Goal: Task Accomplishment & Management: Complete application form

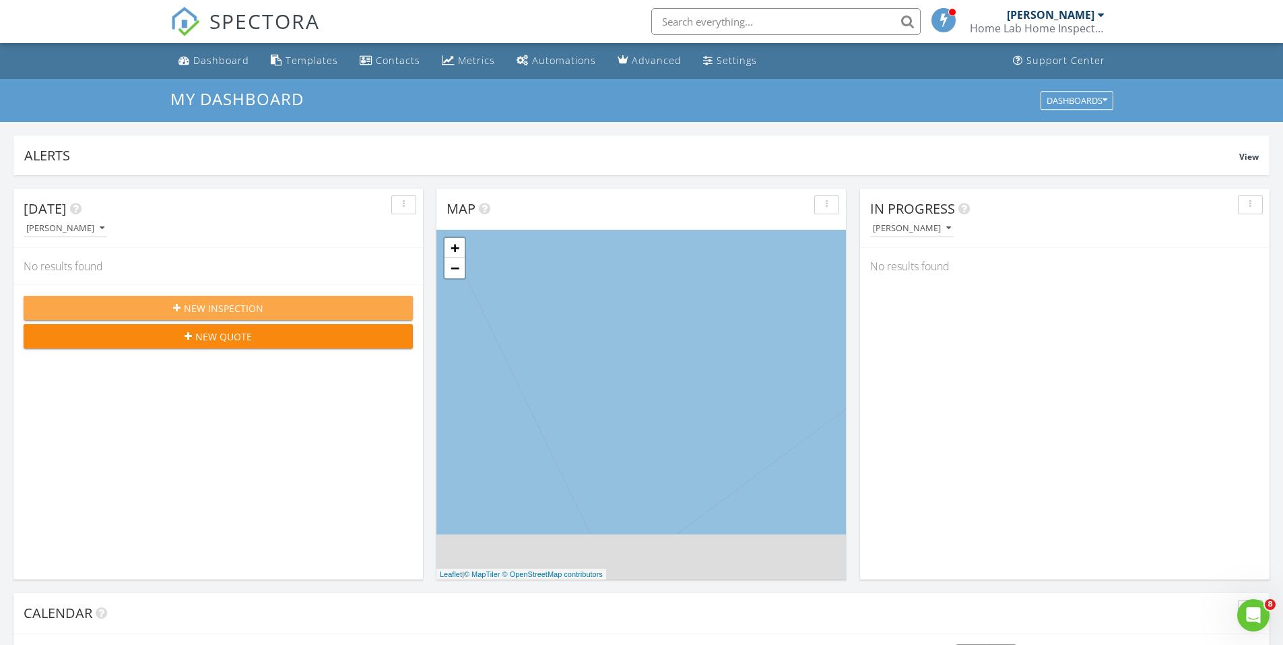
click at [206, 311] on span "New Inspection" at bounding box center [223, 308] width 79 height 14
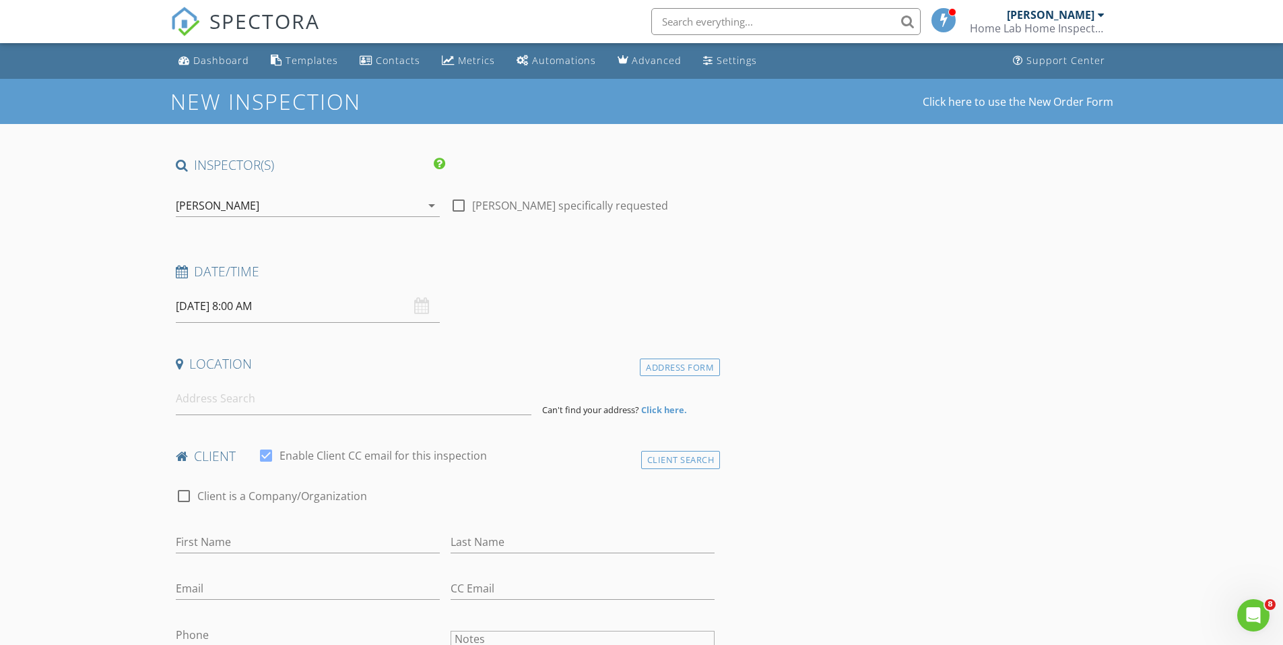
click at [208, 306] on input "[DATE] 8:00 AM" at bounding box center [308, 306] width 264 height 33
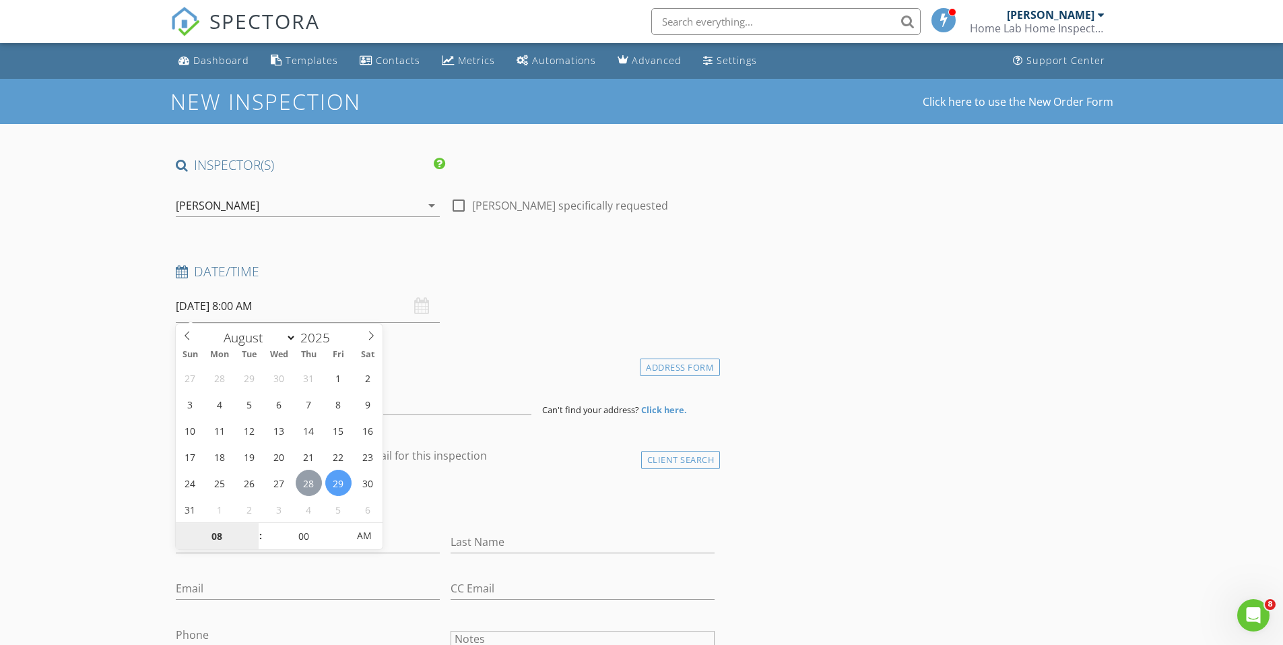
type input "[DATE] 8:00 AM"
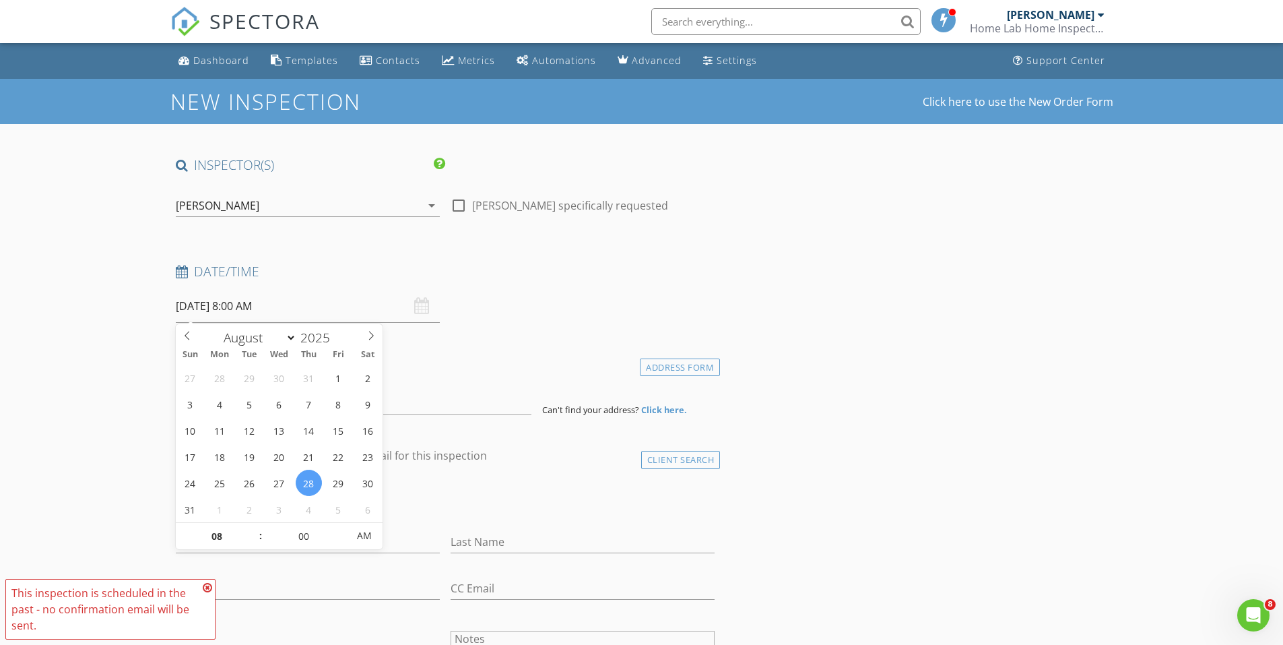
click at [247, 304] on input "[DATE] 8:00 AM" at bounding box center [308, 306] width 264 height 33
type input "09"
type input "[DATE] 9:00 AM"
click at [252, 529] on span at bounding box center [253, 529] width 9 height 13
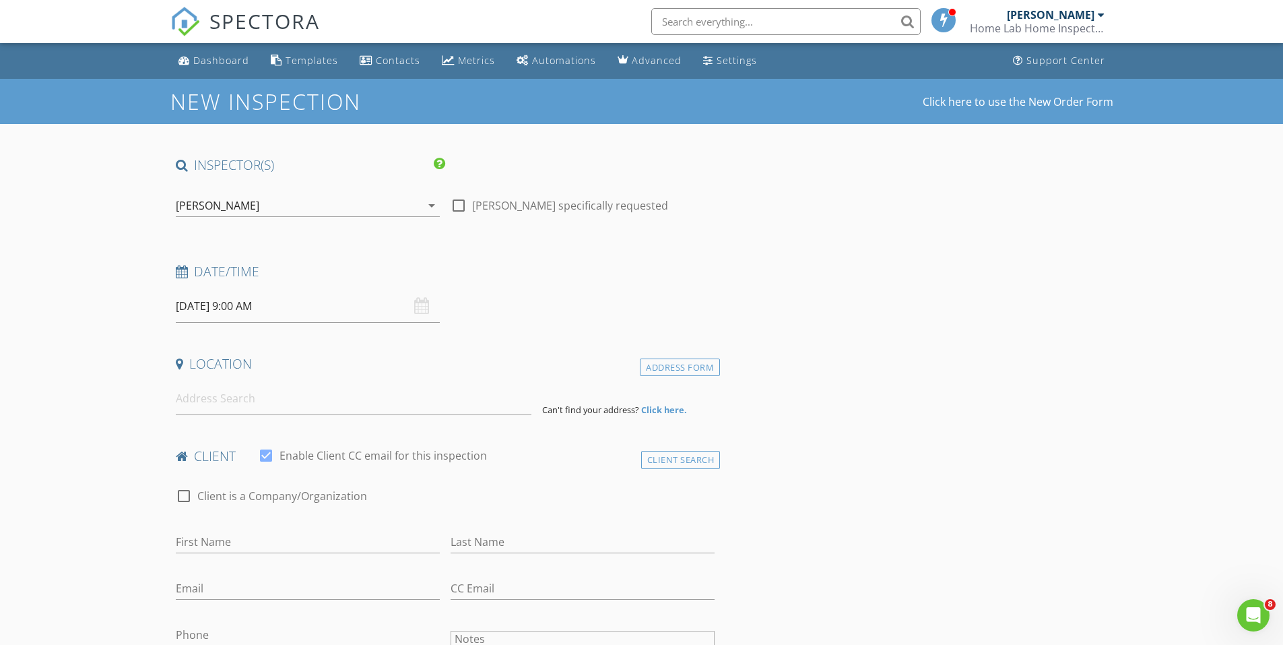
click at [433, 205] on icon "arrow_drop_down" at bounding box center [432, 205] width 16 height 16
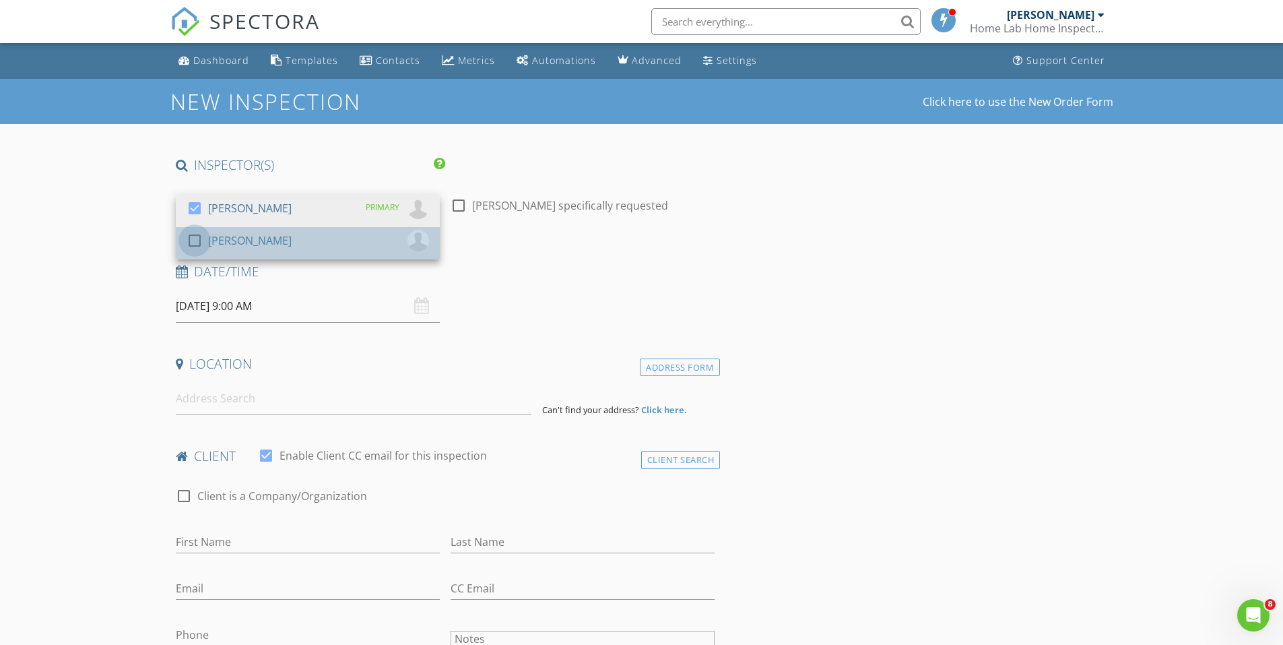
click at [199, 239] on div at bounding box center [194, 240] width 23 height 23
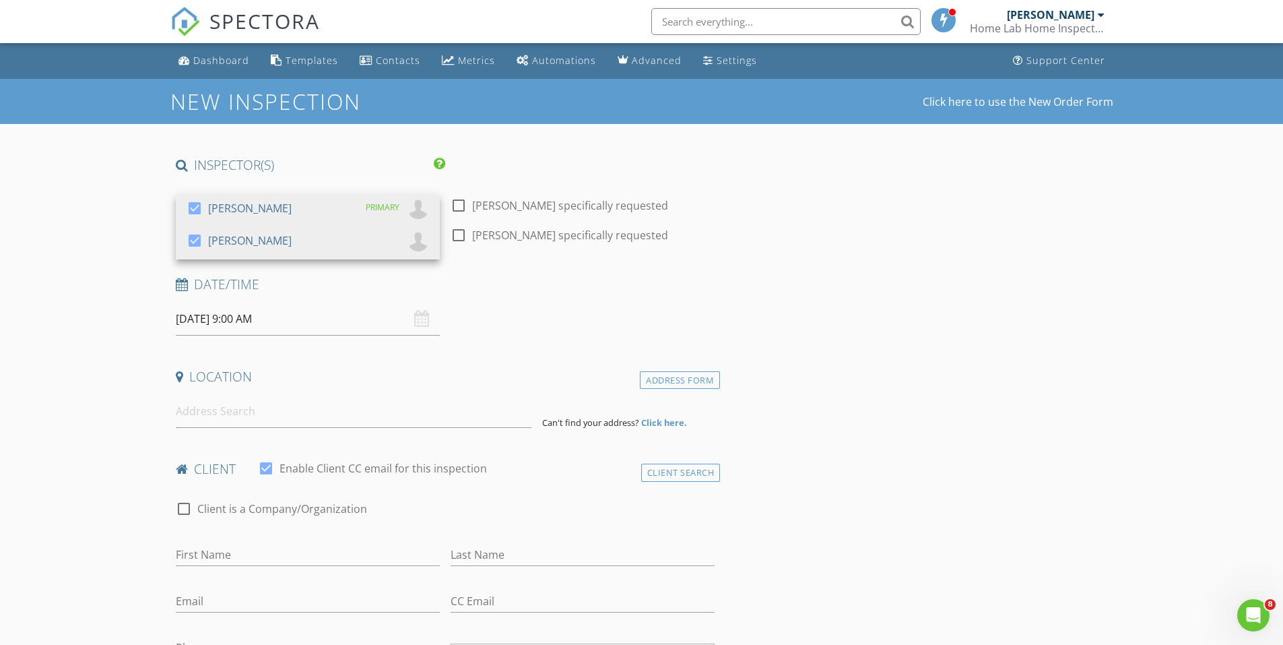
scroll to position [67, 0]
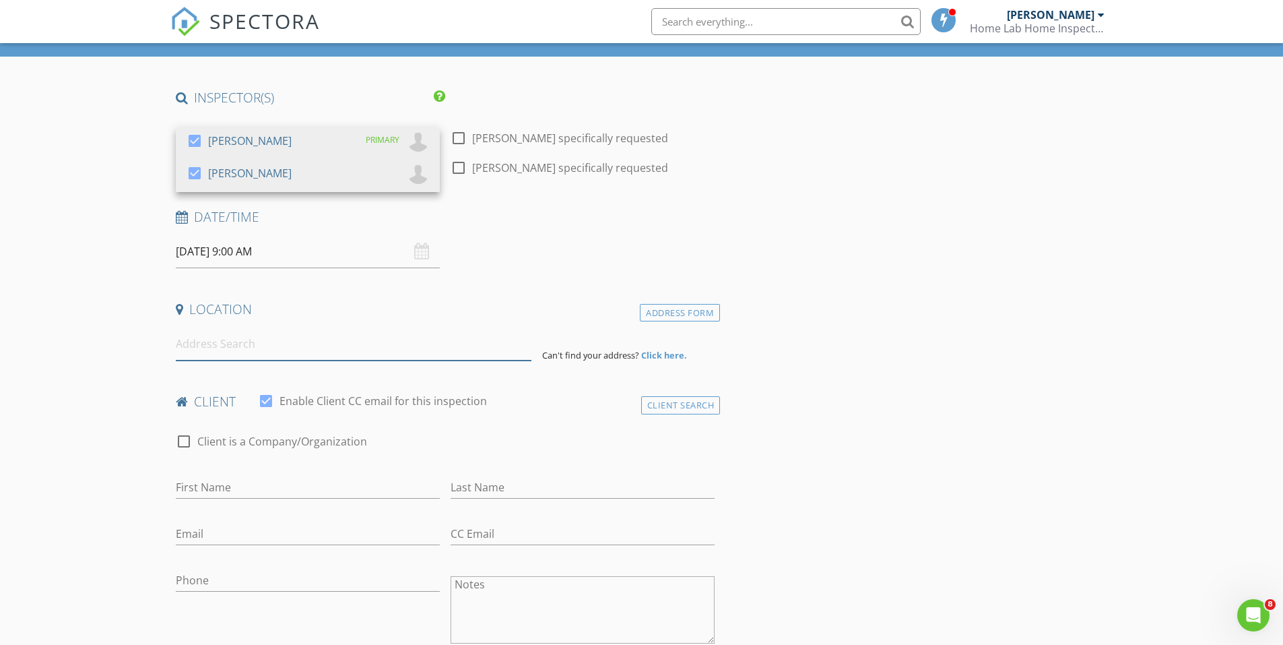
click at [187, 346] on input at bounding box center [354, 343] width 356 height 33
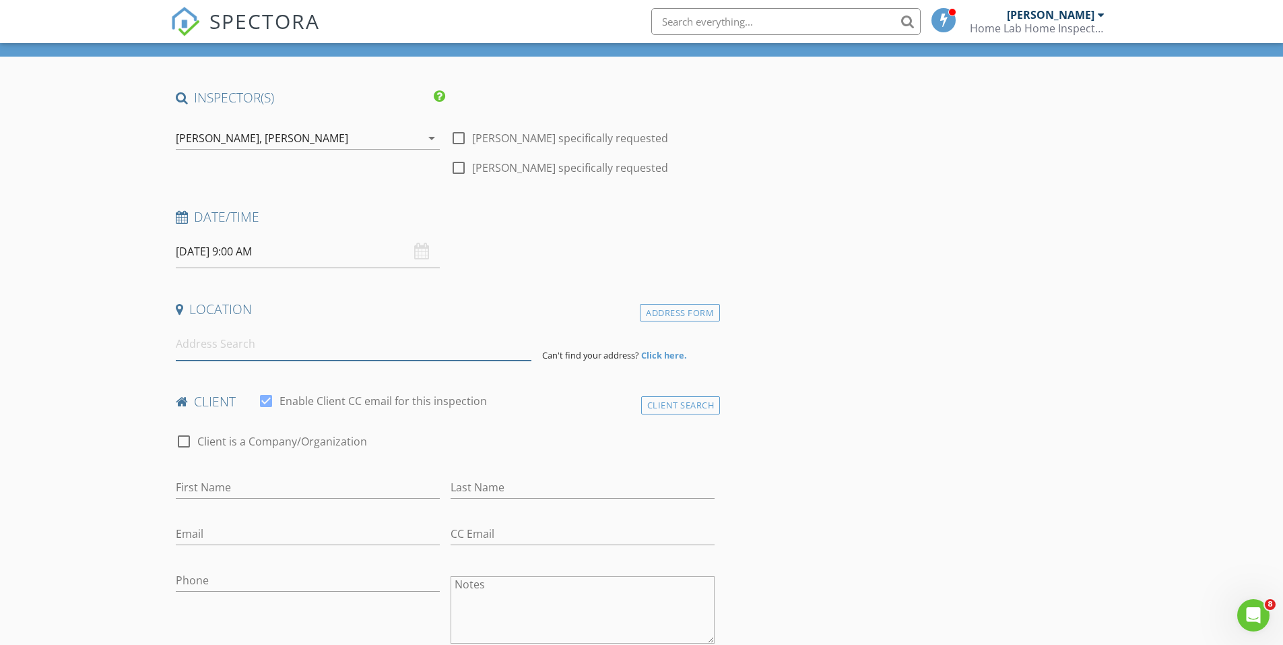
paste input "16756 Los Morros"
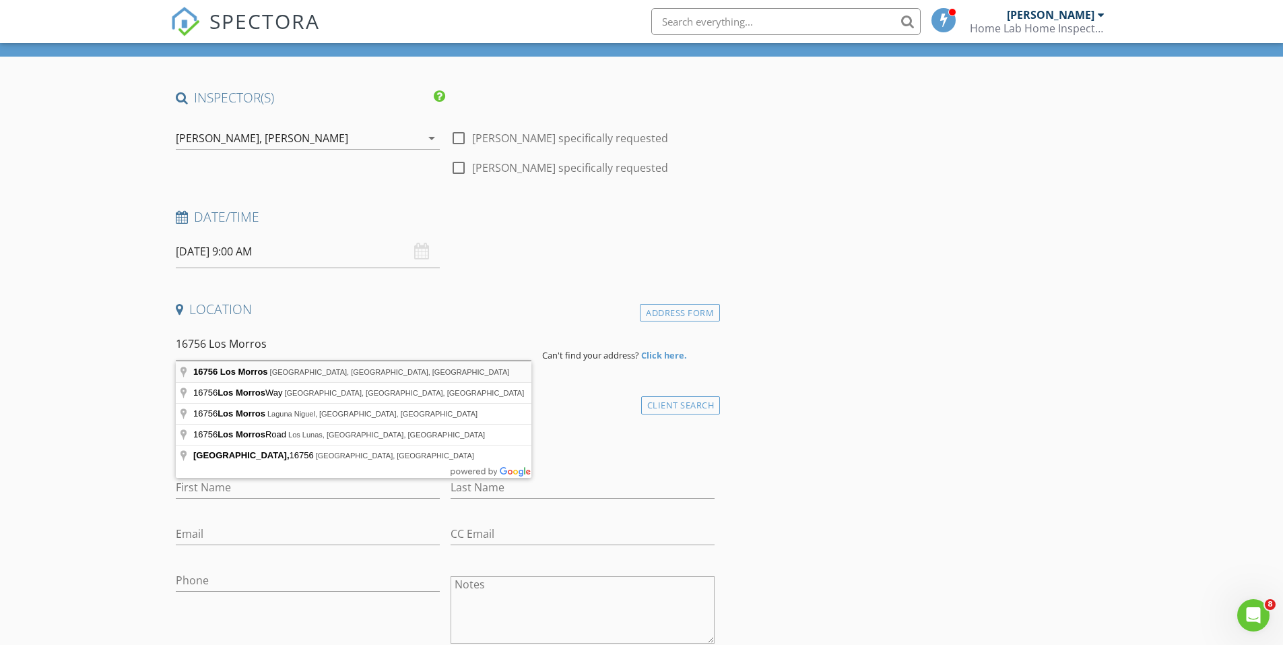
type input "16756 [GEOGRAPHIC_DATA], [GEOGRAPHIC_DATA], [GEOGRAPHIC_DATA], [GEOGRAPHIC_DATA]"
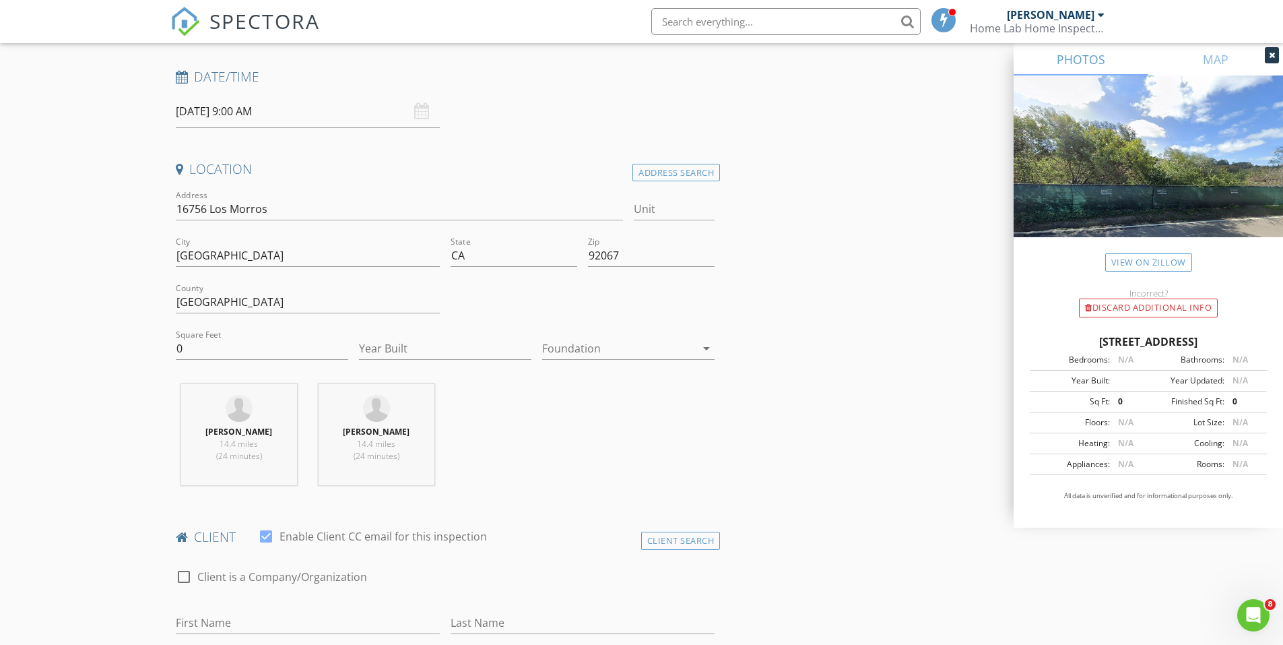
scroll to position [202, 0]
click at [212, 349] on input "0" at bounding box center [262, 354] width 172 height 22
type input "09173"
click at [381, 354] on input "Year Built" at bounding box center [445, 354] width 172 height 22
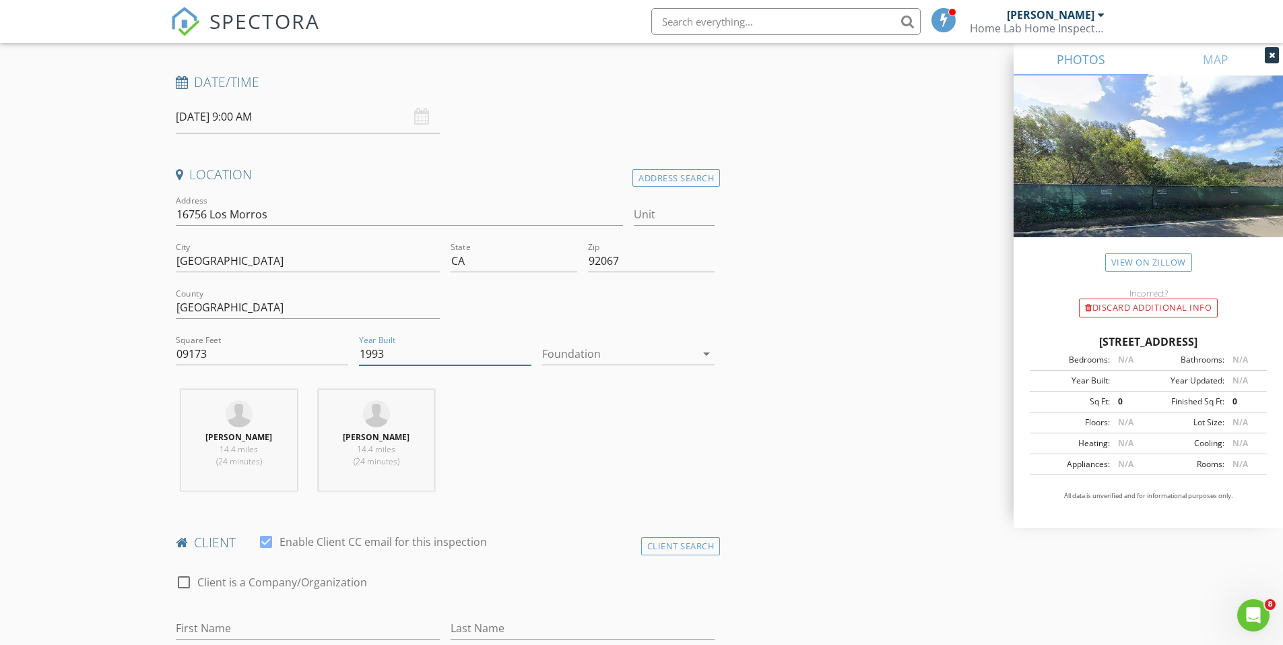
type input "1993"
click at [700, 354] on icon "arrow_drop_down" at bounding box center [707, 354] width 16 height 16
click at [707, 354] on icon "arrow_drop_down" at bounding box center [707, 354] width 16 height 16
click at [608, 431] on div "[PERSON_NAME] 14.4 miles (24 minutes) [PERSON_NAME] 14.4 miles (24 minutes)" at bounding box center [445, 445] width 550 height 112
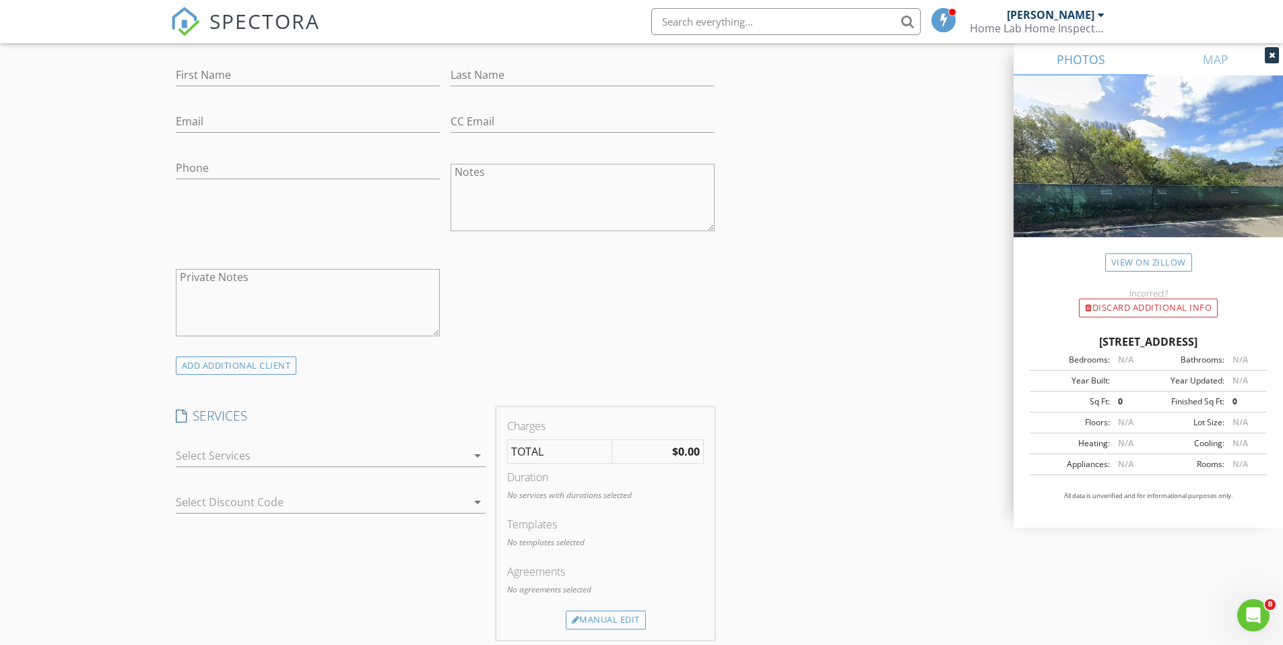
scroll to position [808, 0]
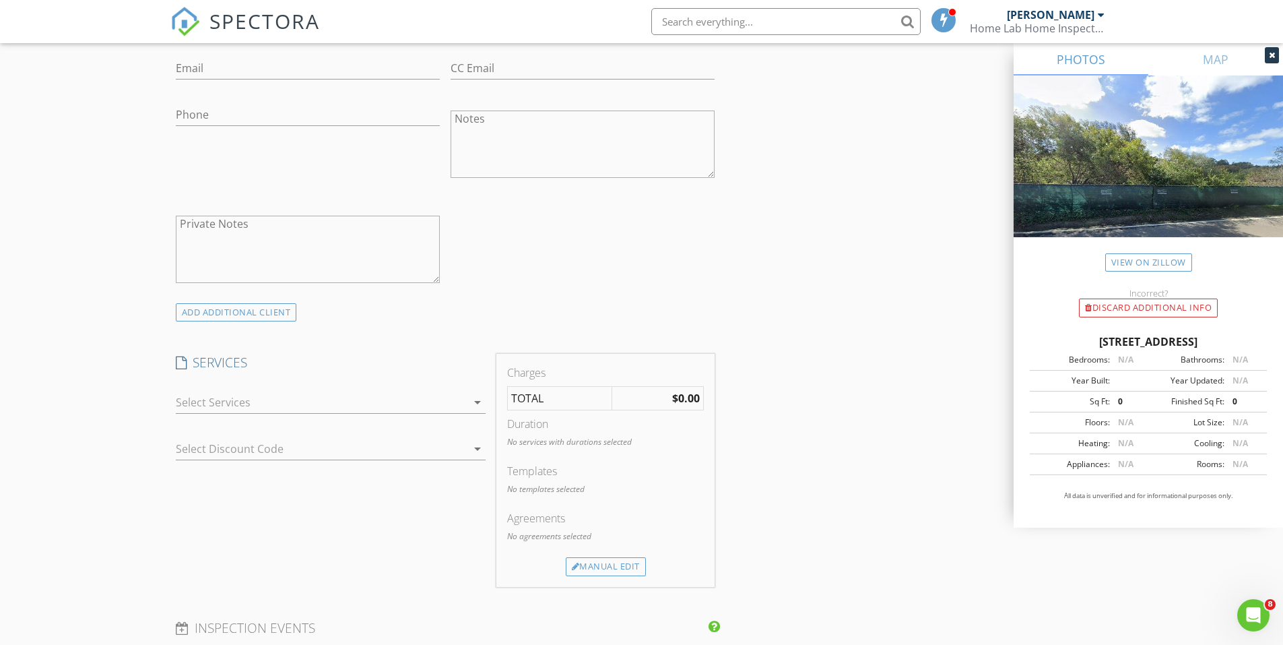
click at [671, 396] on td "$0.00" at bounding box center [658, 399] width 92 height 24
click at [595, 564] on div "Manual Edit" at bounding box center [606, 566] width 80 height 19
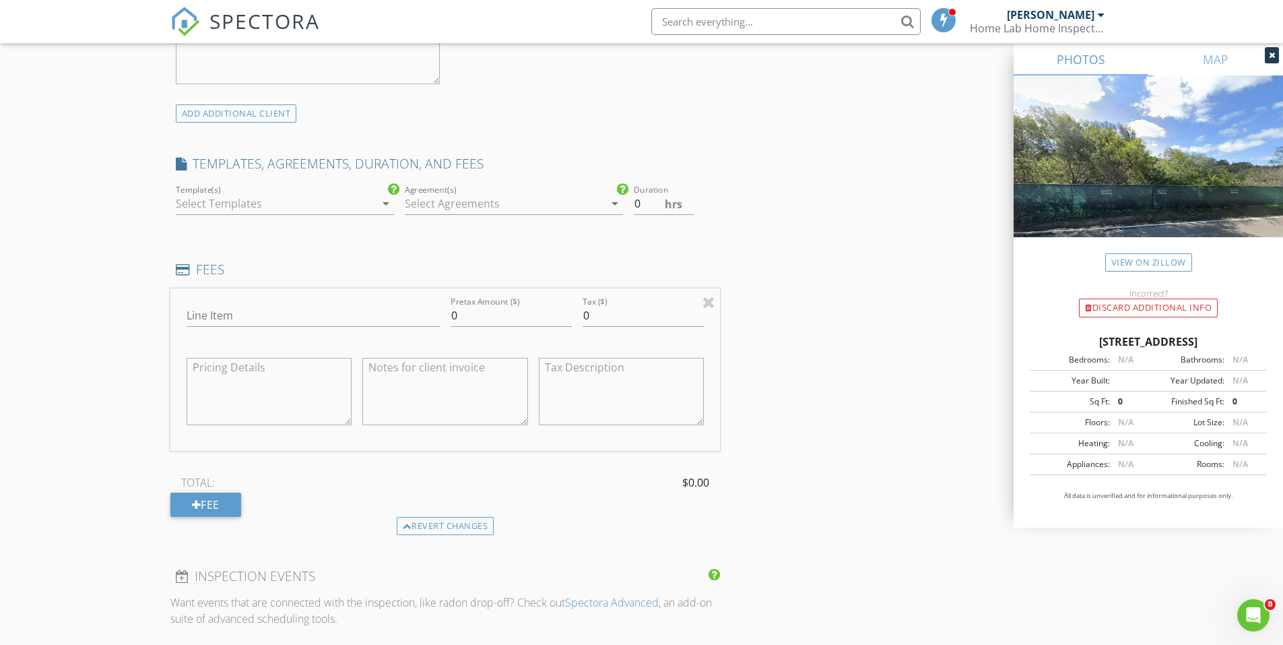
scroll to position [943, 0]
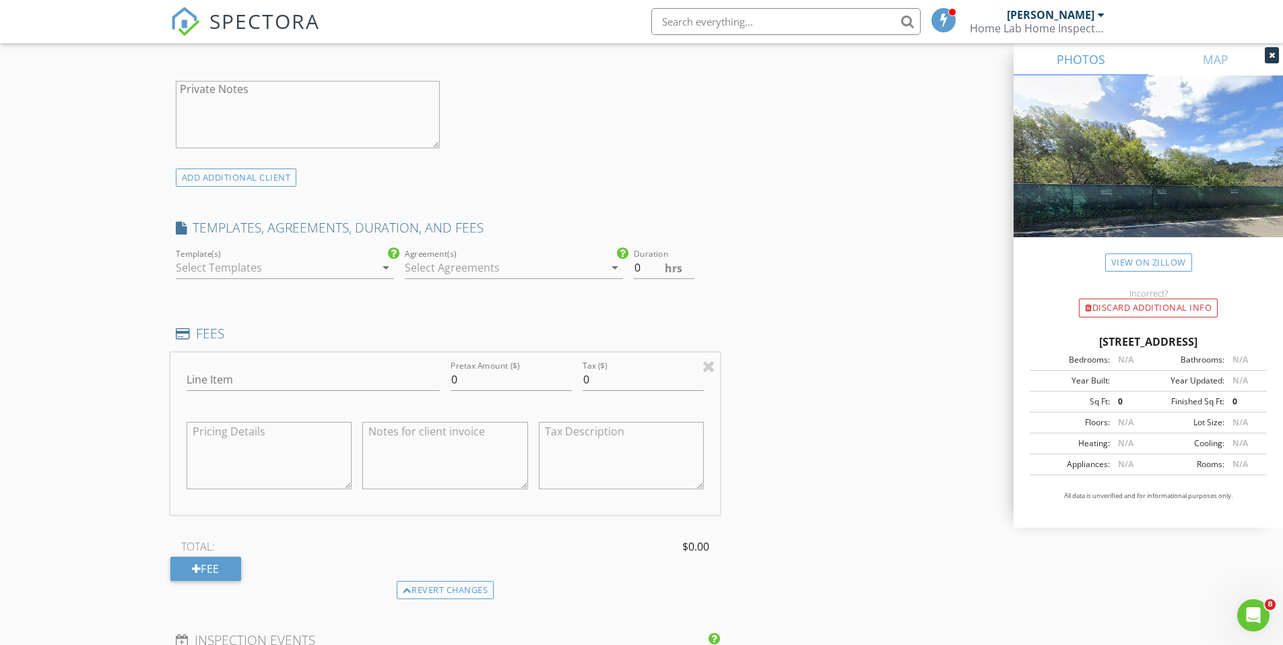
click at [384, 268] on icon "arrow_drop_down" at bounding box center [386, 267] width 16 height 16
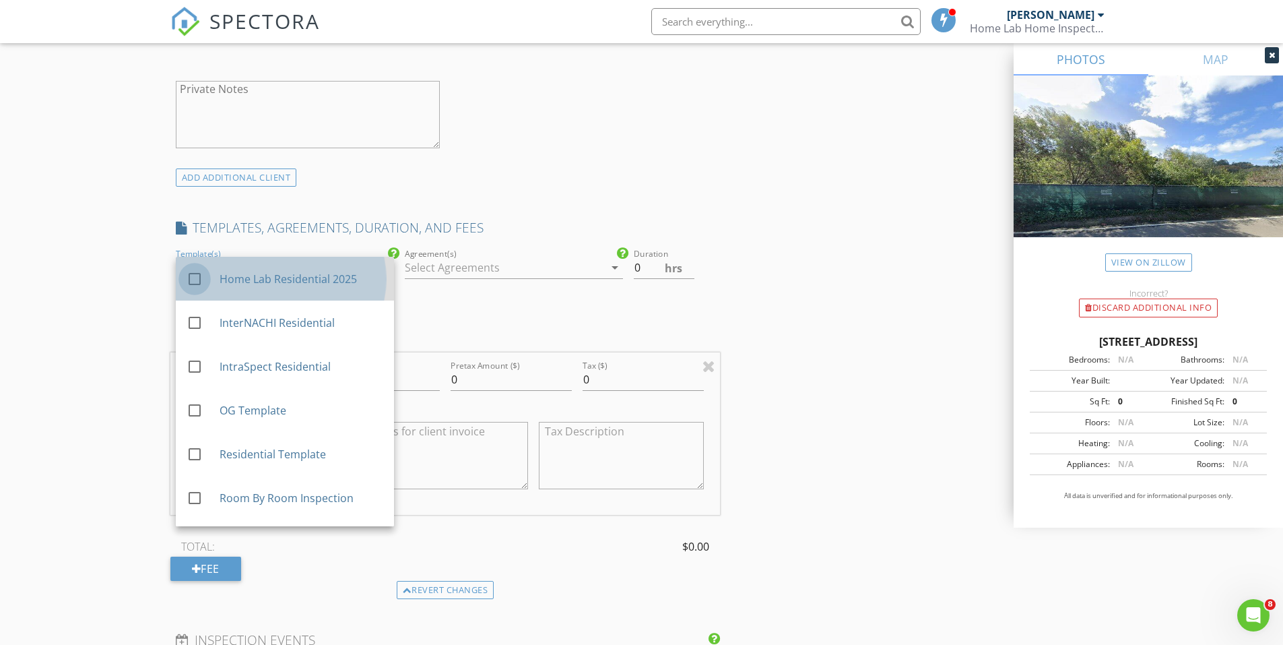
click at [195, 278] on div at bounding box center [194, 278] width 23 height 23
click at [505, 272] on div at bounding box center [504, 268] width 199 height 22
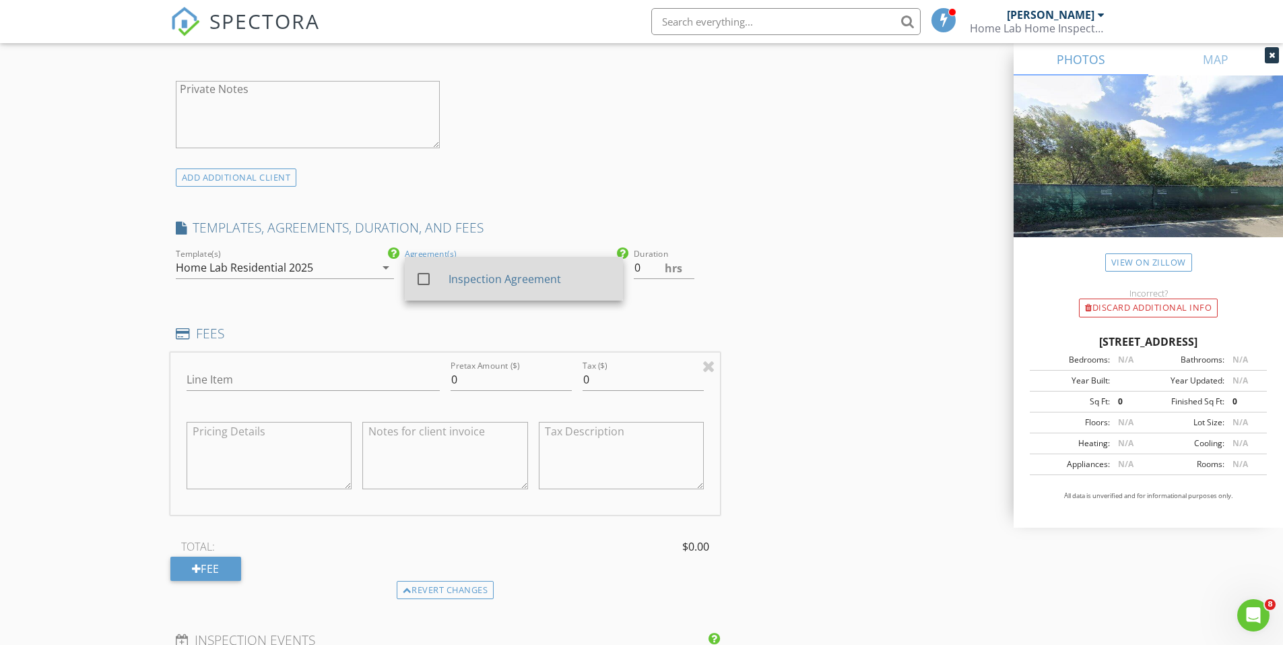
click at [422, 279] on div at bounding box center [423, 278] width 23 height 23
click at [698, 319] on div "INSPECTOR(S) check_box [PERSON_NAME] PRIMARY check_box [PERSON_NAME] [PERSON_NA…" at bounding box center [445, 358] width 550 height 2290
click at [688, 263] on input "0.5" at bounding box center [664, 268] width 61 height 22
click at [688, 263] on input "1" at bounding box center [664, 268] width 61 height 22
click at [688, 263] on input "1.5" at bounding box center [664, 268] width 61 height 22
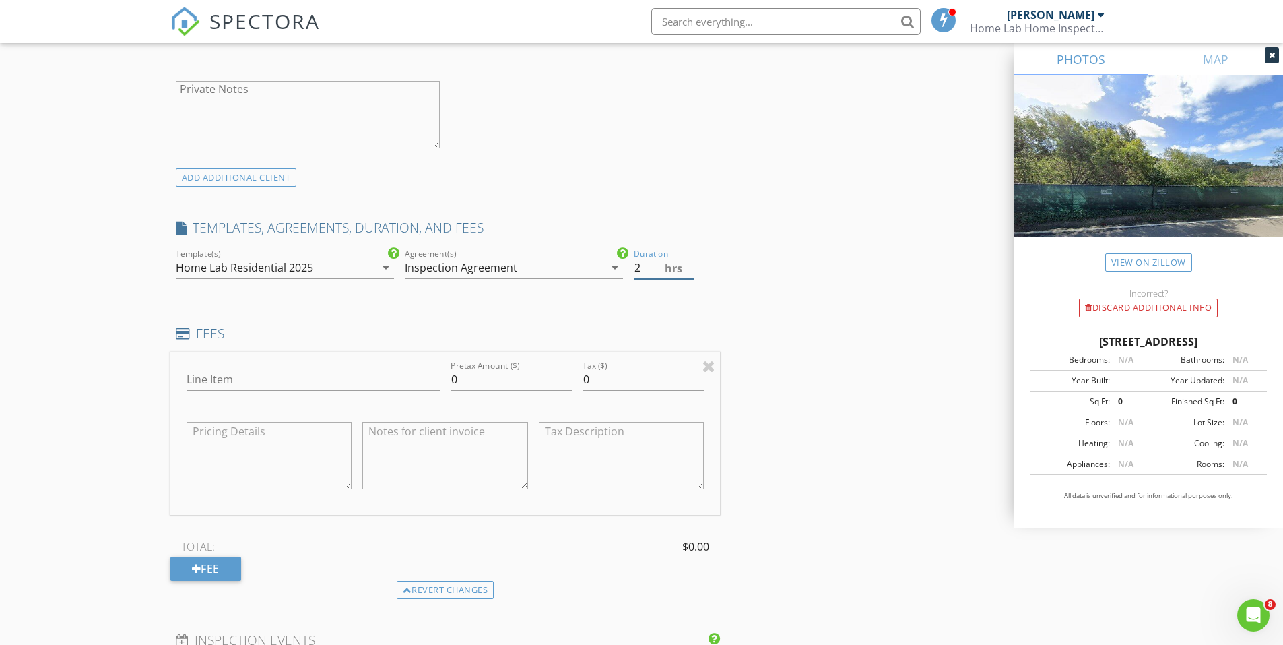
click at [688, 263] on input "2" at bounding box center [664, 268] width 61 height 22
click at [688, 263] on input "2.5" at bounding box center [664, 268] width 61 height 22
click at [688, 263] on input "3" at bounding box center [664, 268] width 61 height 22
click at [688, 263] on input "3.5" at bounding box center [664, 268] width 61 height 22
click at [688, 263] on input "4" at bounding box center [664, 268] width 61 height 22
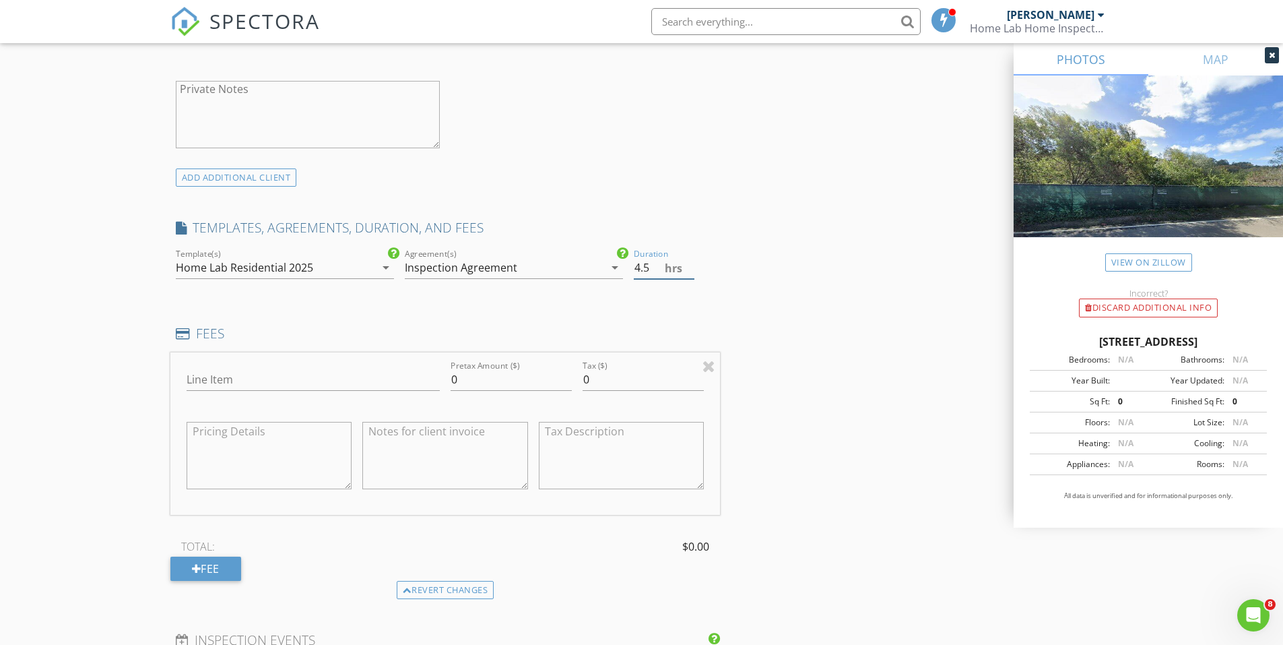
click at [688, 263] on input "4.5" at bounding box center [664, 268] width 61 height 22
click at [688, 263] on input "5" at bounding box center [664, 268] width 61 height 22
click at [688, 263] on input "5.5" at bounding box center [664, 268] width 61 height 22
click at [688, 263] on input "6" at bounding box center [664, 268] width 61 height 22
type input "6.5"
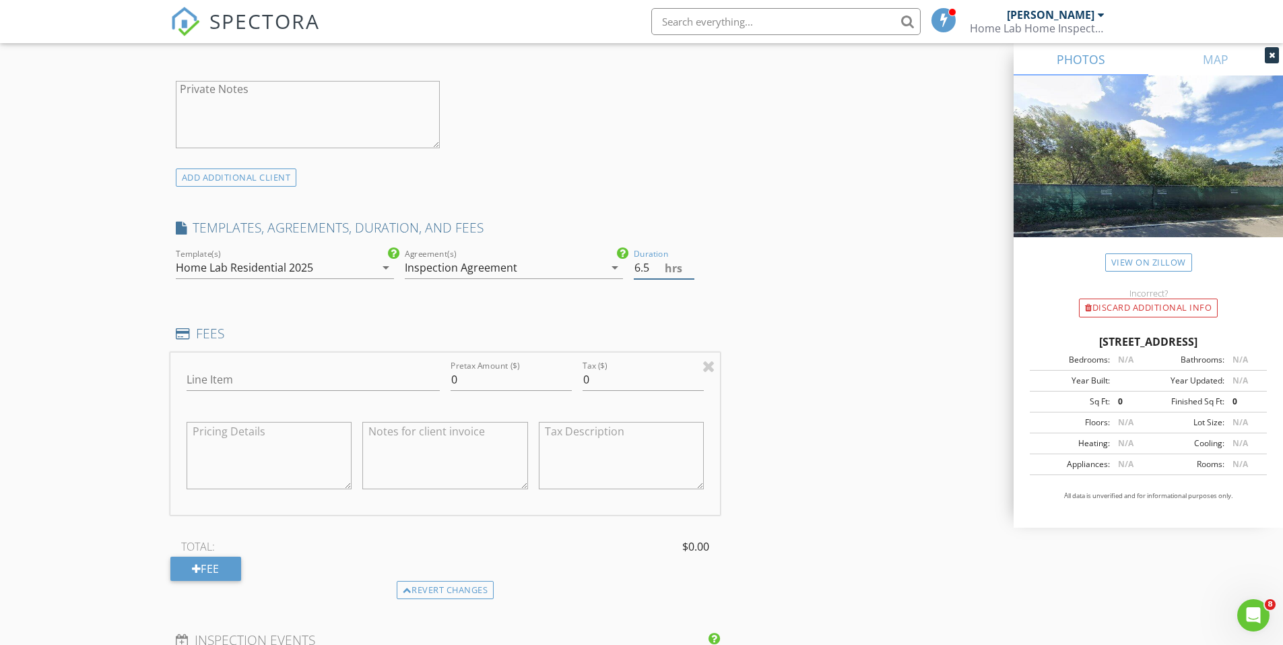
click at [688, 263] on input "6.5" at bounding box center [664, 268] width 61 height 22
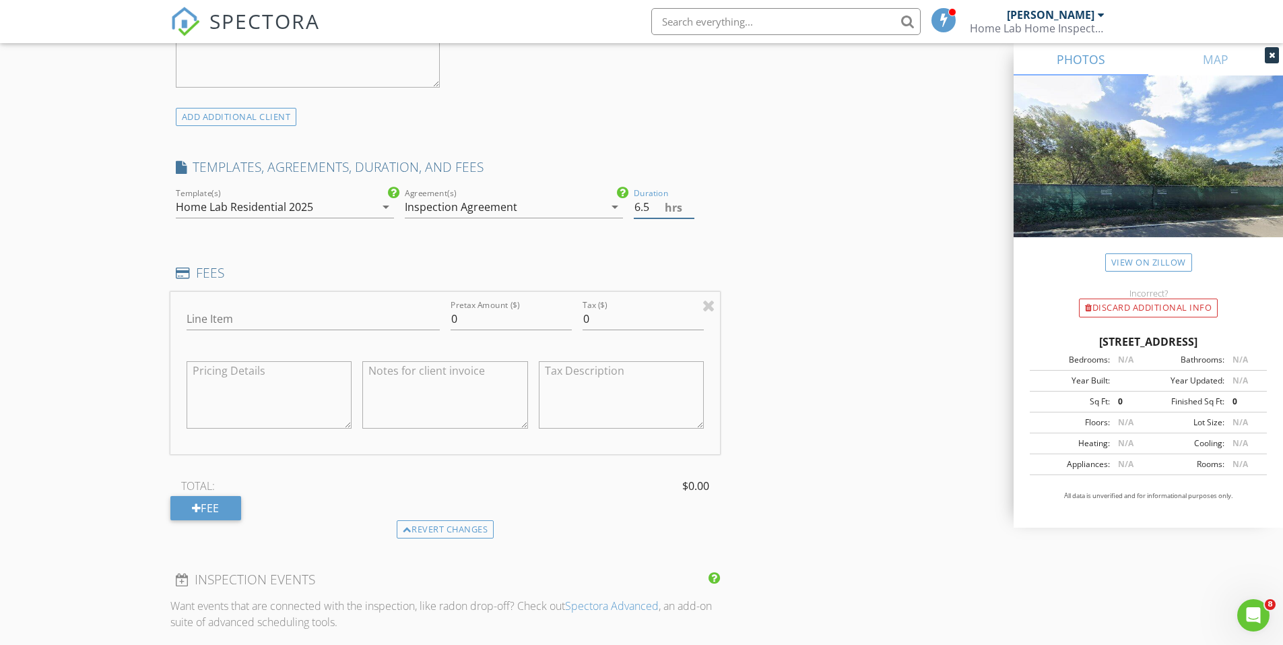
scroll to position [1011, 0]
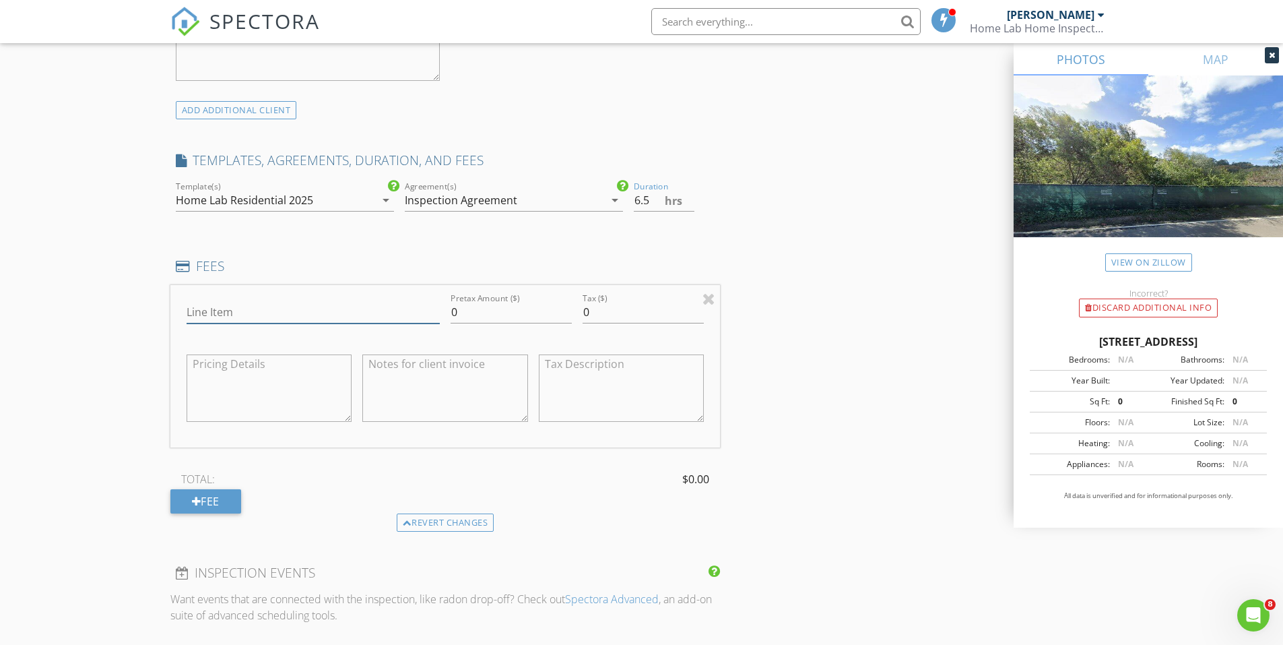
click at [220, 313] on input "Line Item" at bounding box center [313, 312] width 253 height 22
click at [278, 313] on input "Line Item" at bounding box center [313, 312] width 253 height 22
click at [242, 380] on textarea at bounding box center [270, 387] width 166 height 67
click at [238, 302] on input "Line Item" at bounding box center [313, 312] width 253 height 22
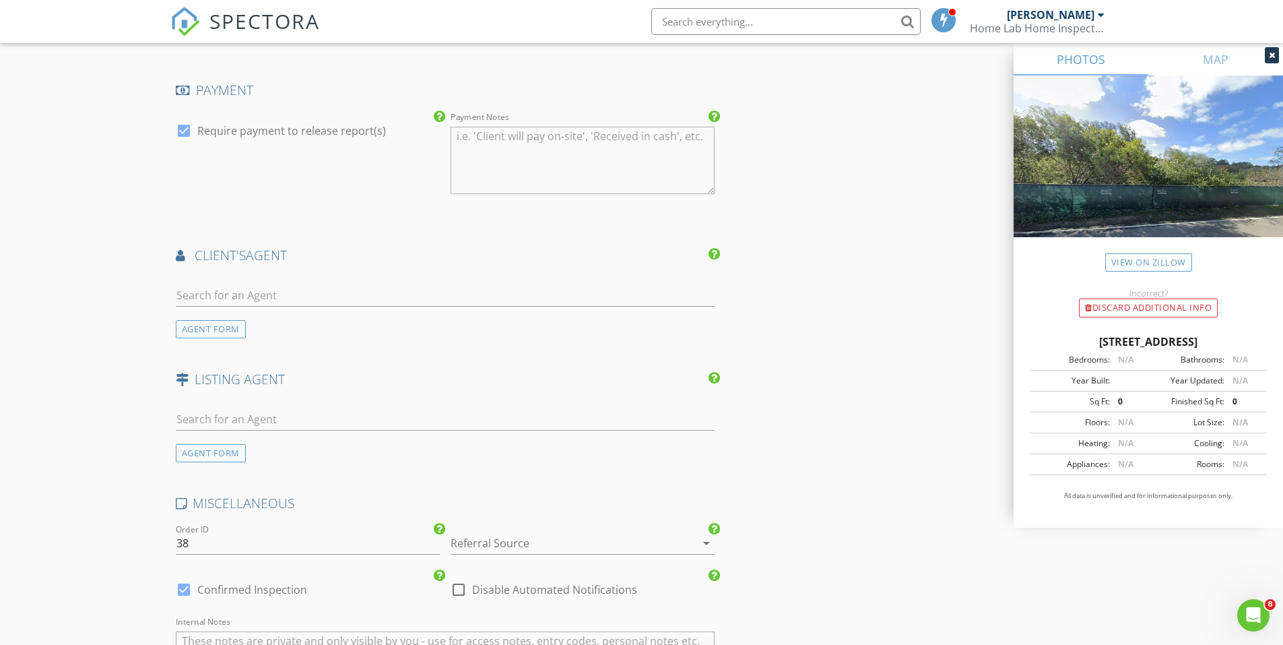
scroll to position [1617, 0]
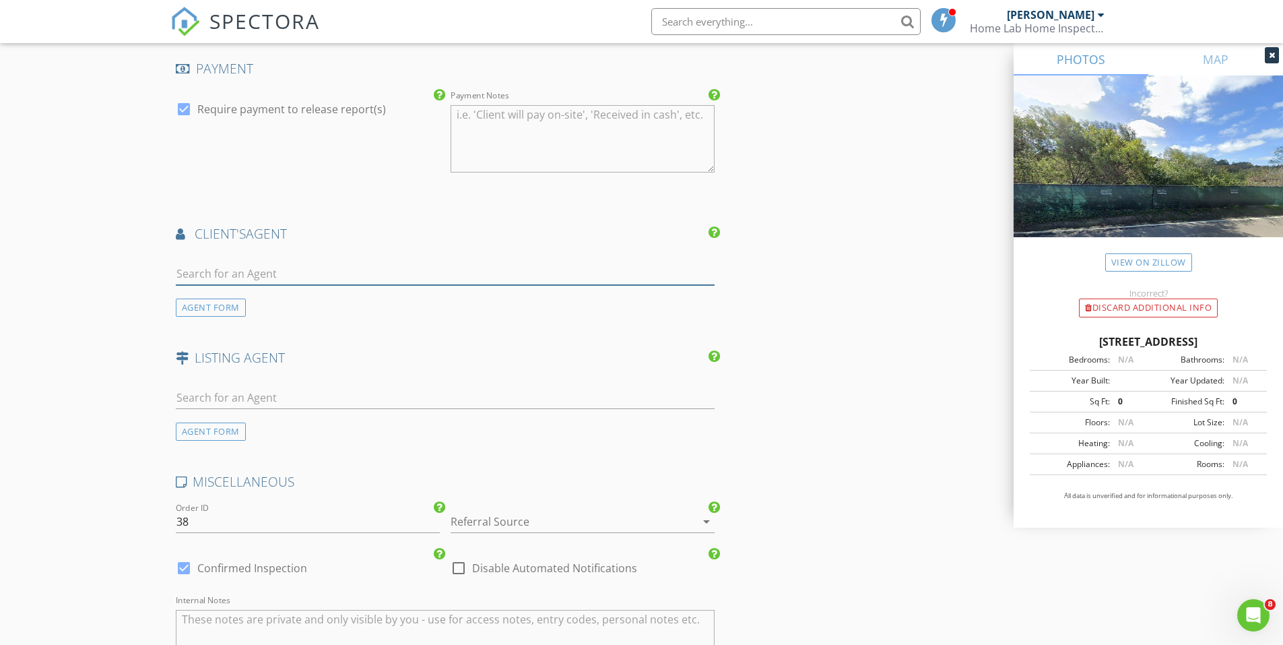
click at [231, 276] on input "text" at bounding box center [446, 274] width 540 height 22
drag, startPoint x: 217, startPoint y: 267, endPoint x: 191, endPoint y: 274, distance: 26.5
click at [189, 270] on input "khiki" at bounding box center [446, 274] width 540 height 22
click at [377, 255] on div "khaki" at bounding box center [446, 277] width 540 height 44
click at [183, 271] on input "khaki" at bounding box center [446, 274] width 540 height 22
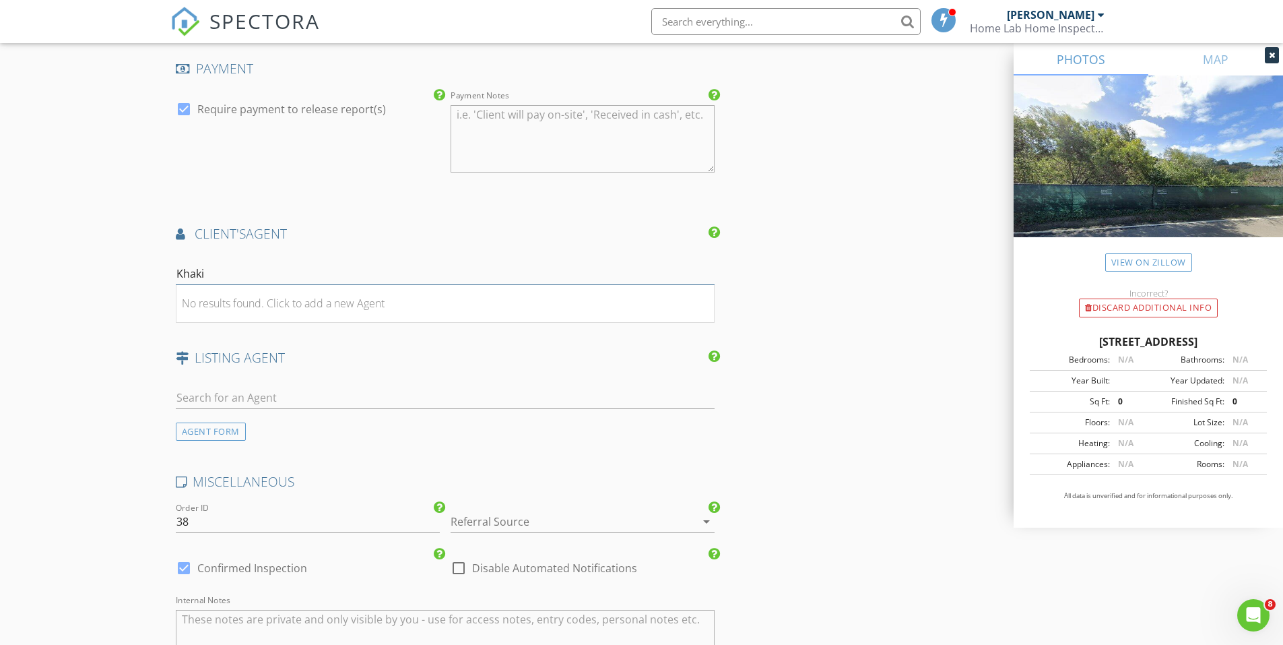
click at [361, 263] on input "Khaki" at bounding box center [446, 274] width 540 height 22
type input "Khaki"
click at [394, 319] on li "No results found. Click to add a new Agent" at bounding box center [446, 304] width 538 height 38
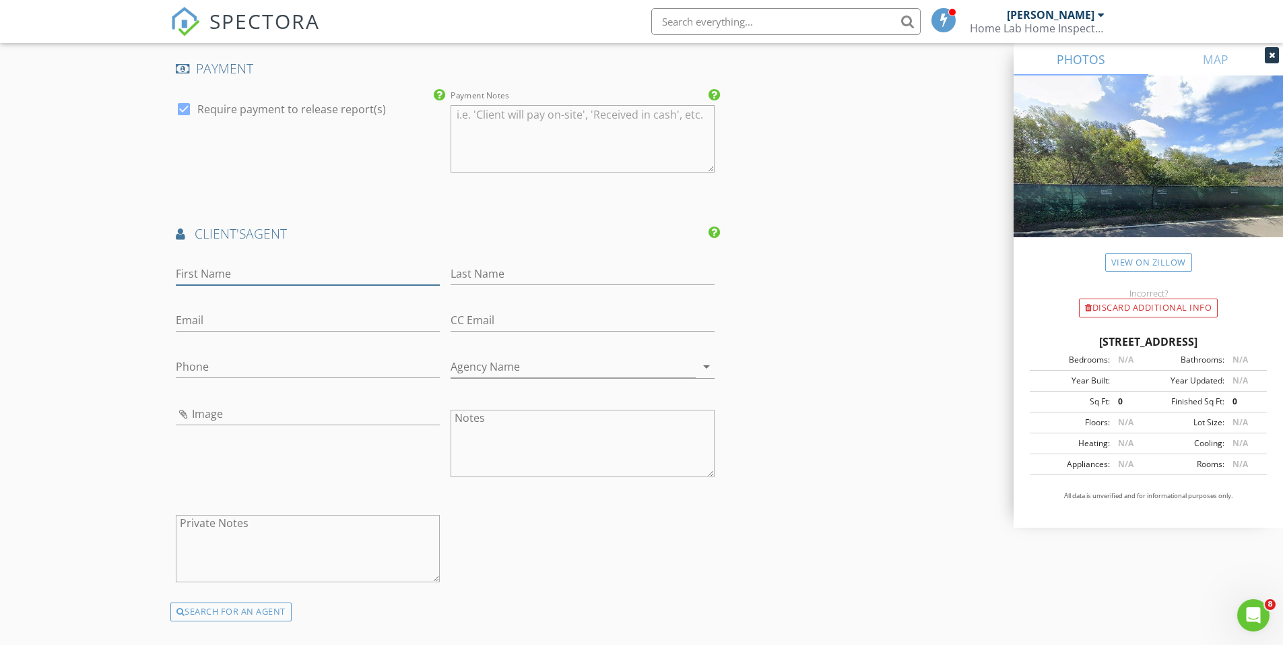
click at [192, 276] on input "First Name" at bounding box center [308, 274] width 264 height 22
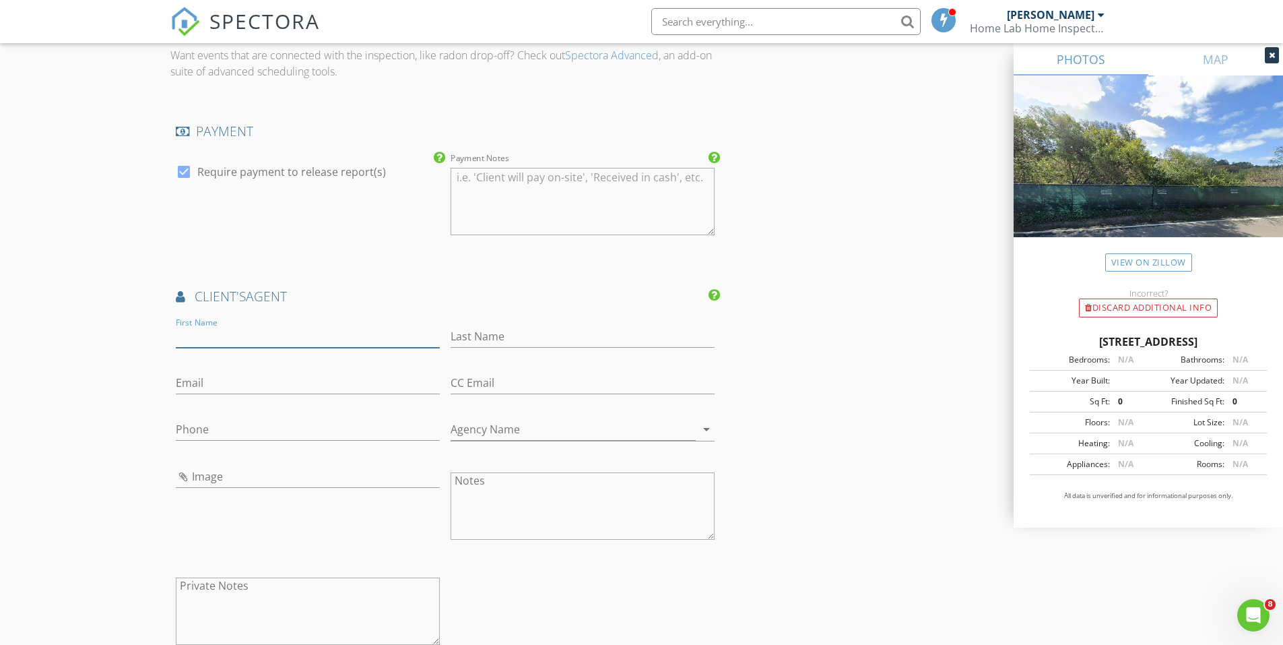
scroll to position [1549, 0]
click at [181, 336] on input "First Name" at bounding box center [308, 341] width 264 height 22
click at [226, 340] on input "First Name" at bounding box center [308, 341] width 264 height 22
paste input "[PERSON_NAME]"
type input "[PERSON_NAME]"
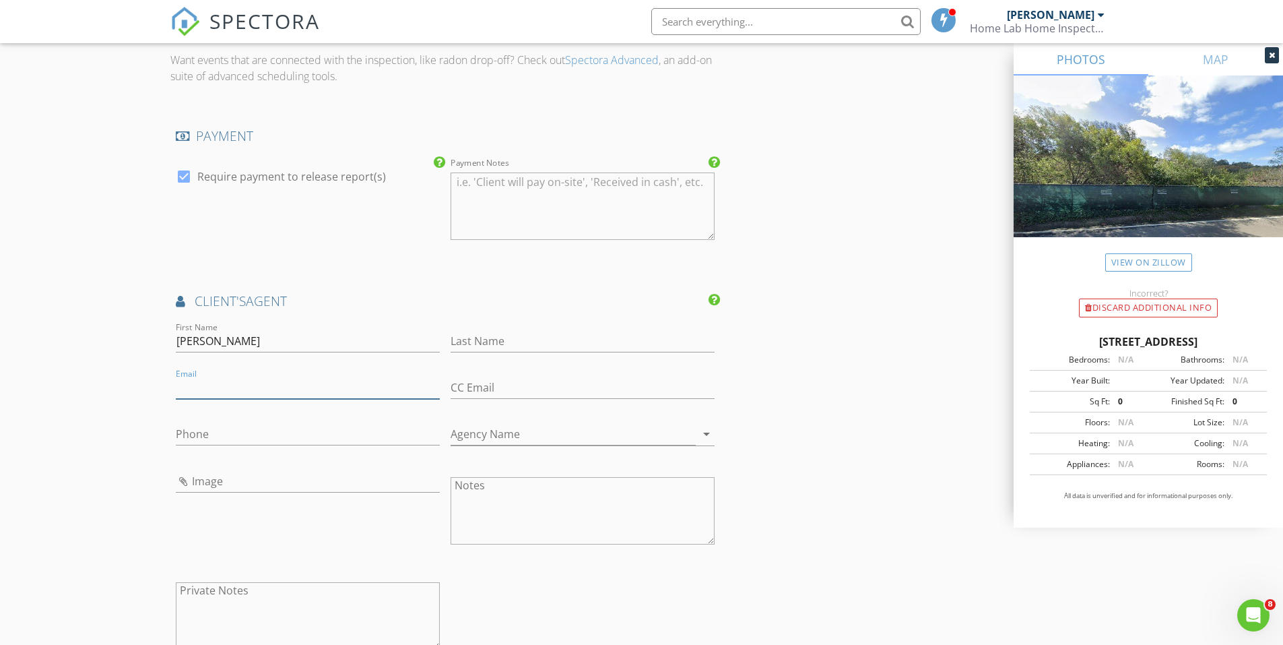
click at [263, 389] on input "Email" at bounding box center [308, 388] width 264 height 22
paste input "[EMAIL_ADDRESS][DOMAIN_NAME]"
type input "[EMAIL_ADDRESS][DOMAIN_NAME]"
drag, startPoint x: 273, startPoint y: 341, endPoint x: 210, endPoint y: 339, distance: 62.7
click at [210, 339] on input "[PERSON_NAME]" at bounding box center [308, 341] width 264 height 22
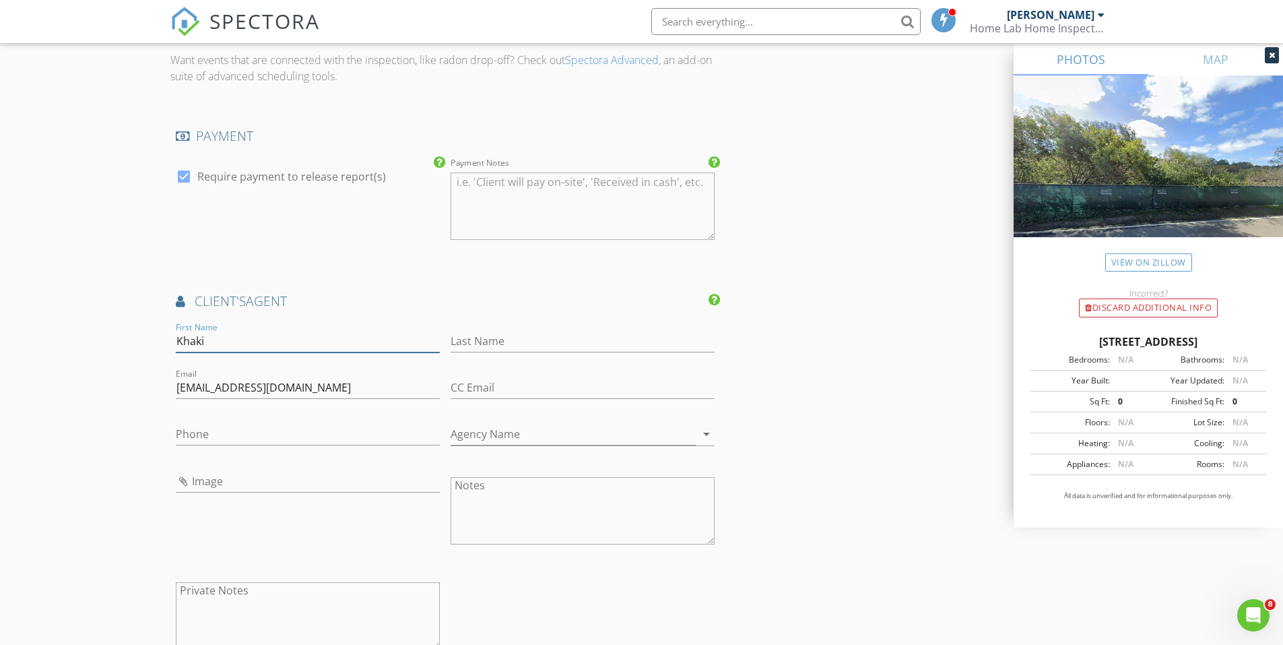
type input "Khaki"
click at [461, 339] on input "Last Name" at bounding box center [583, 341] width 264 height 22
paste input "Wennstrom"
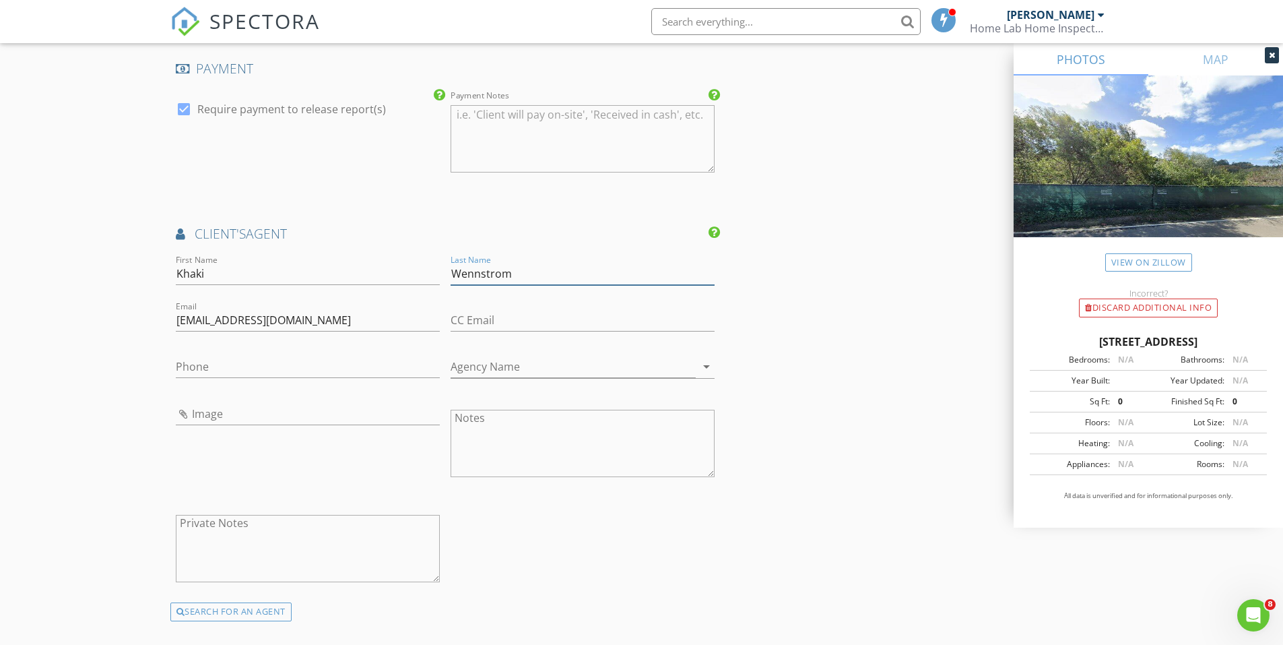
type input "Wennstrom"
click at [290, 360] on input "Phone" at bounding box center [308, 367] width 264 height 22
paste input "[PHONE_NUMBER]"
type input "[PHONE_NUMBER]"
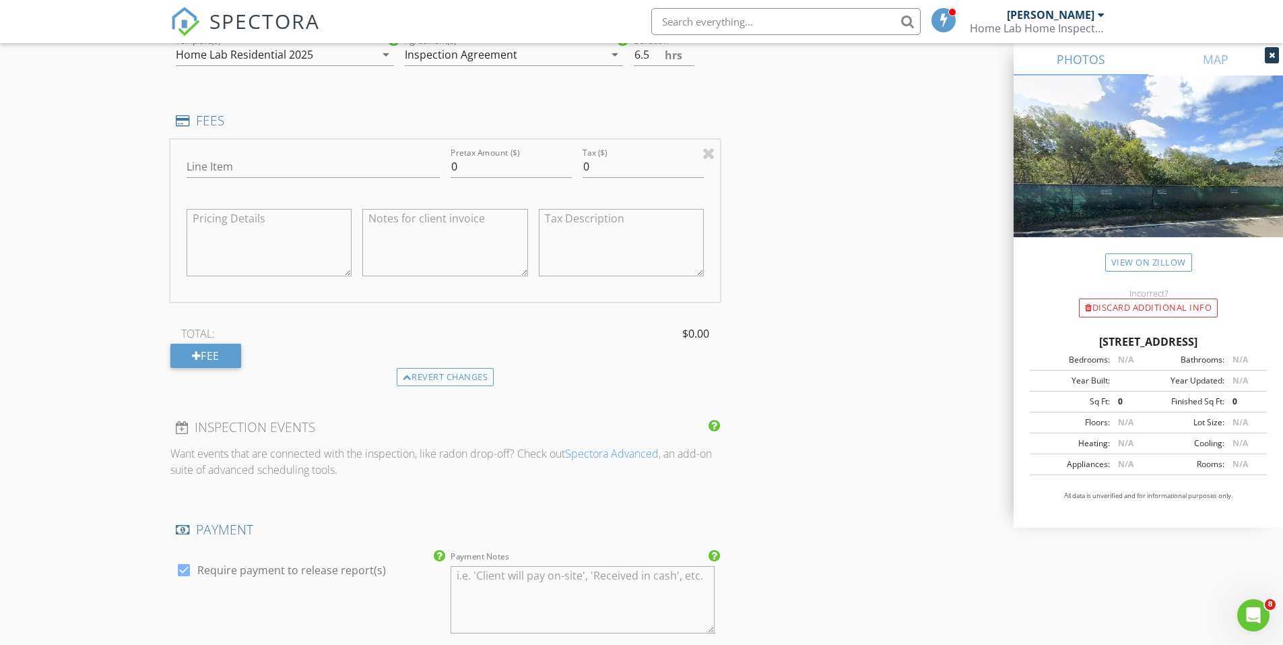
scroll to position [1078, 0]
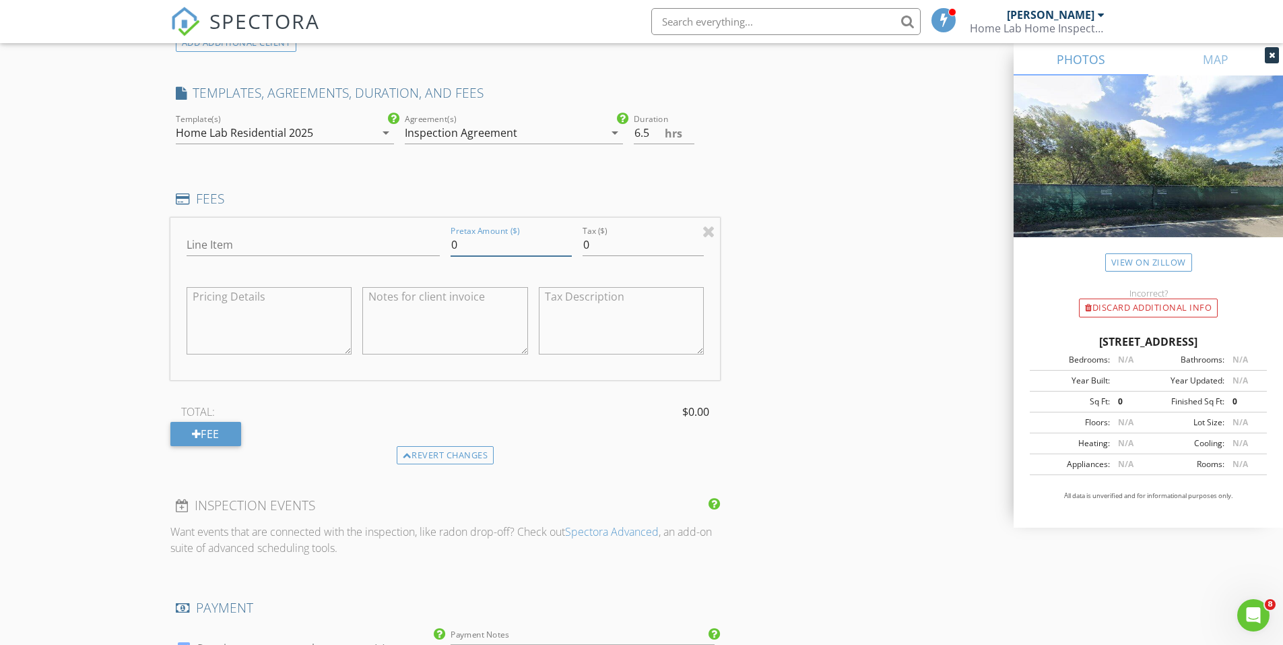
click at [466, 244] on input "0" at bounding box center [511, 245] width 121 height 22
click at [468, 337] on textarea at bounding box center [445, 320] width 166 height 67
click at [470, 335] on textarea at bounding box center [445, 320] width 166 height 67
click at [520, 247] on input "2100" at bounding box center [511, 245] width 121 height 22
drag, startPoint x: 481, startPoint y: 246, endPoint x: 466, endPoint y: 248, distance: 15.0
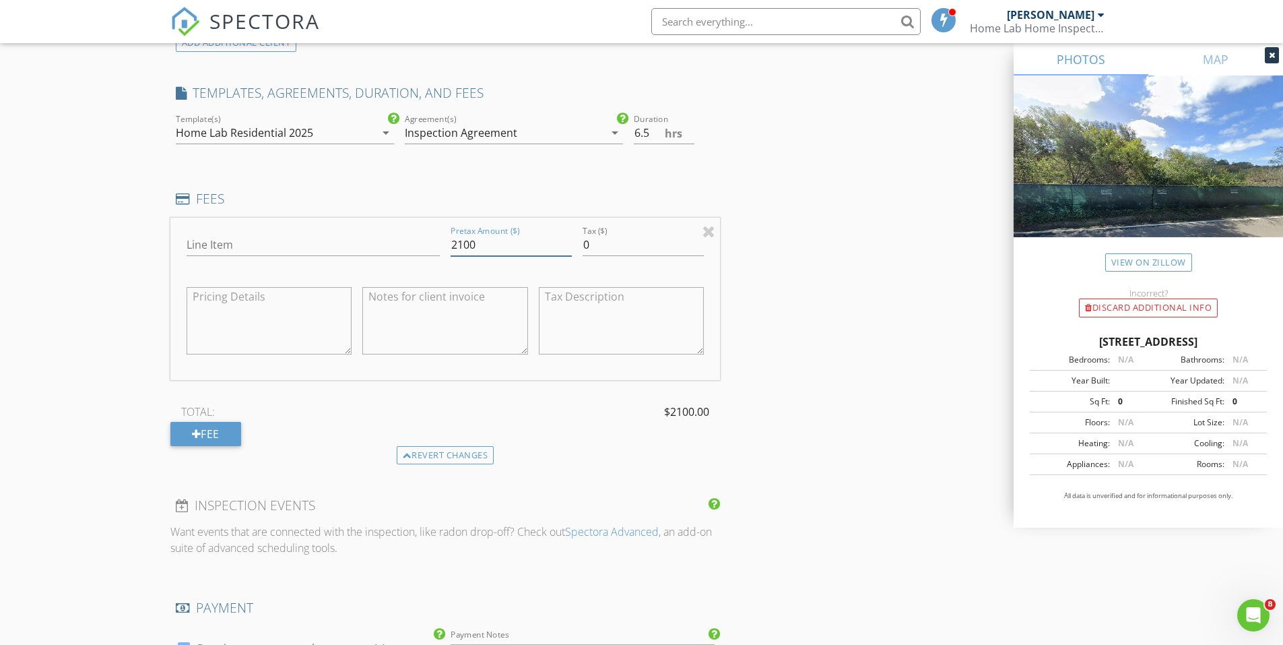
click at [466, 248] on input "2100" at bounding box center [511, 245] width 121 height 22
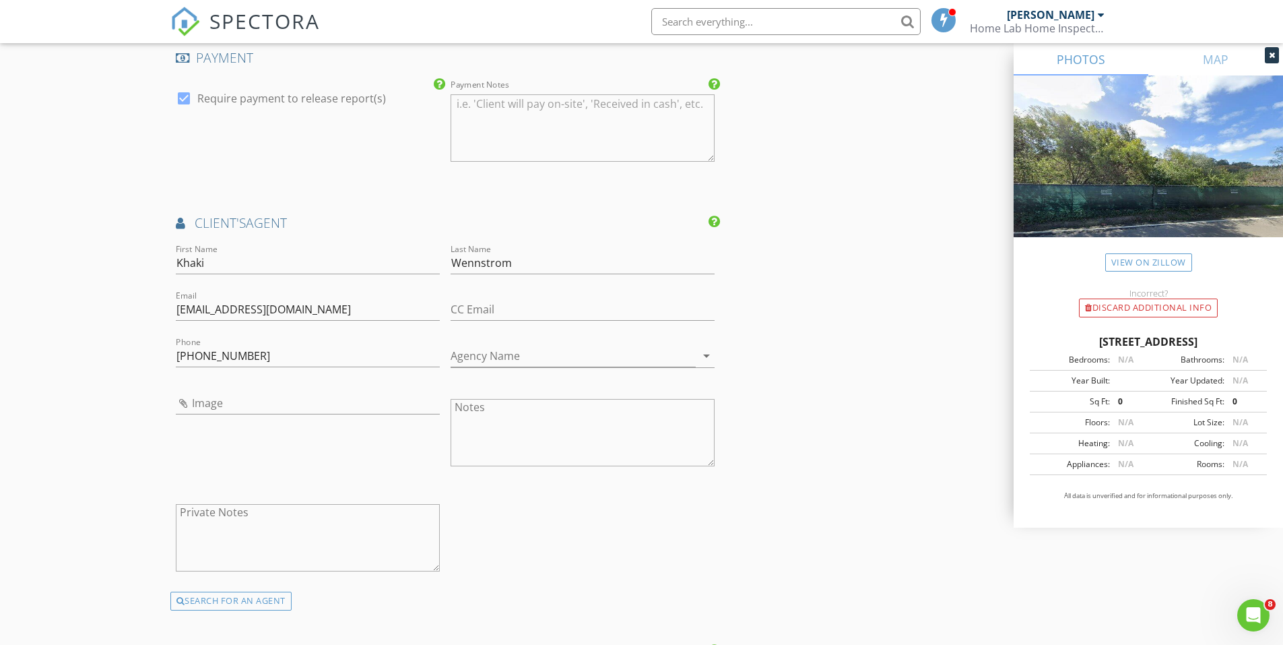
scroll to position [1684, 0]
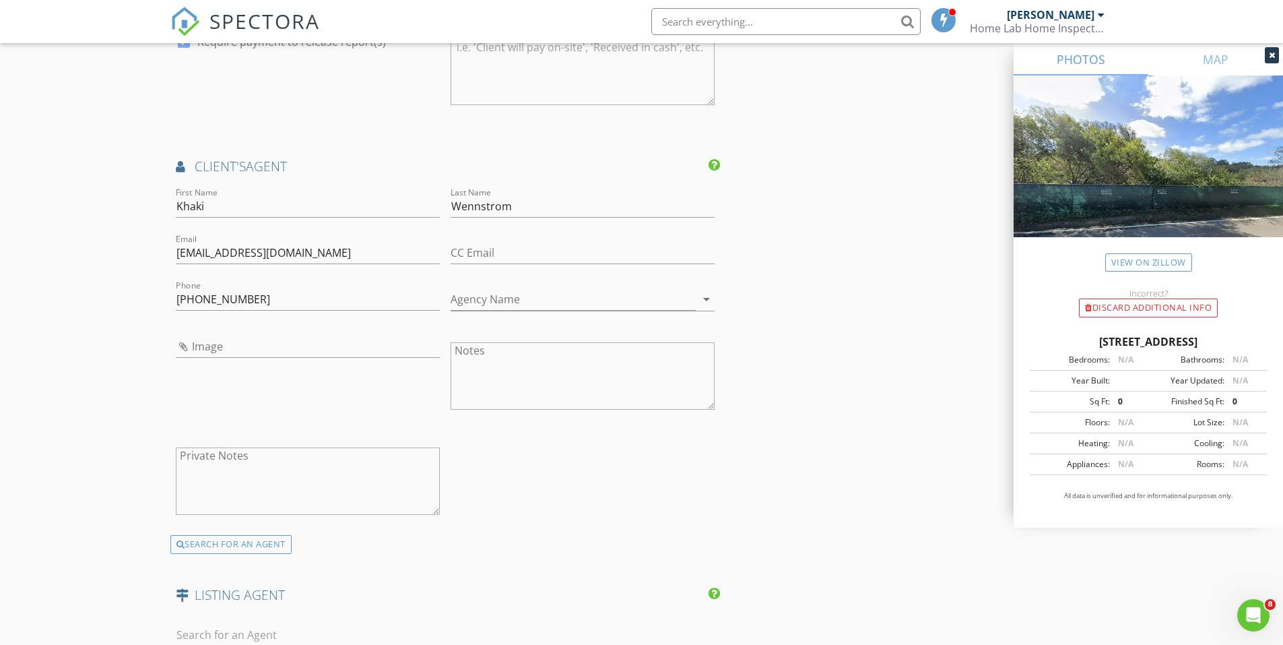
type input "2150"
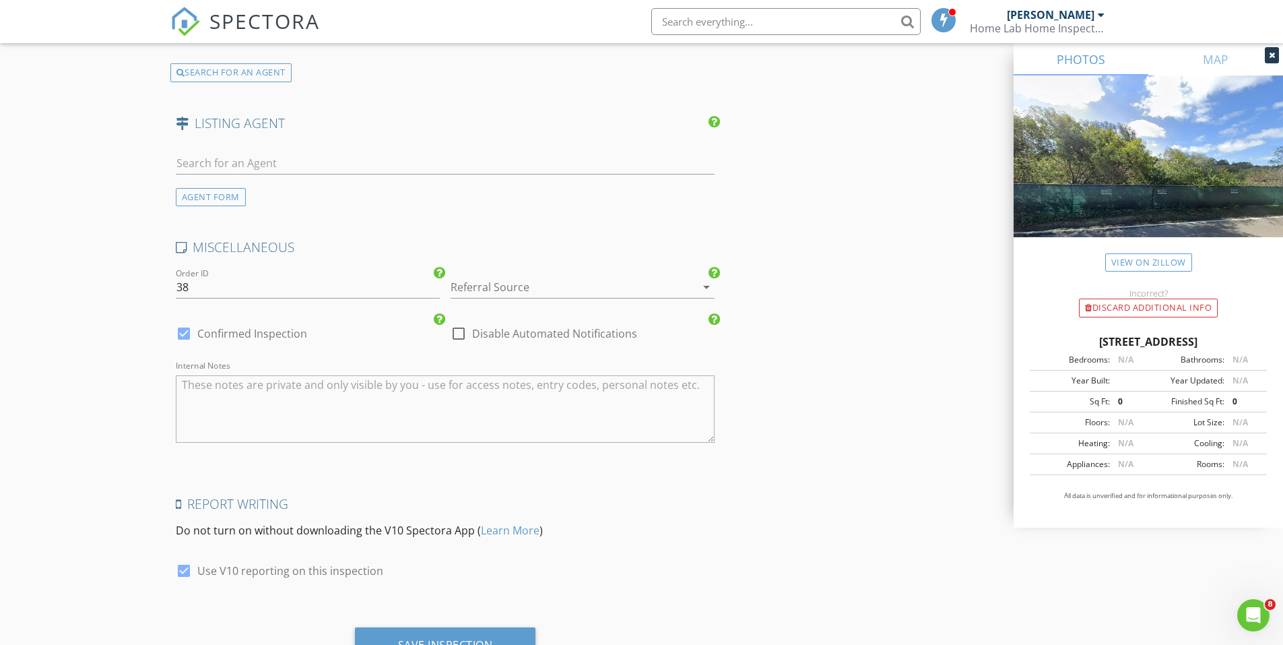
scroll to position [2217, 0]
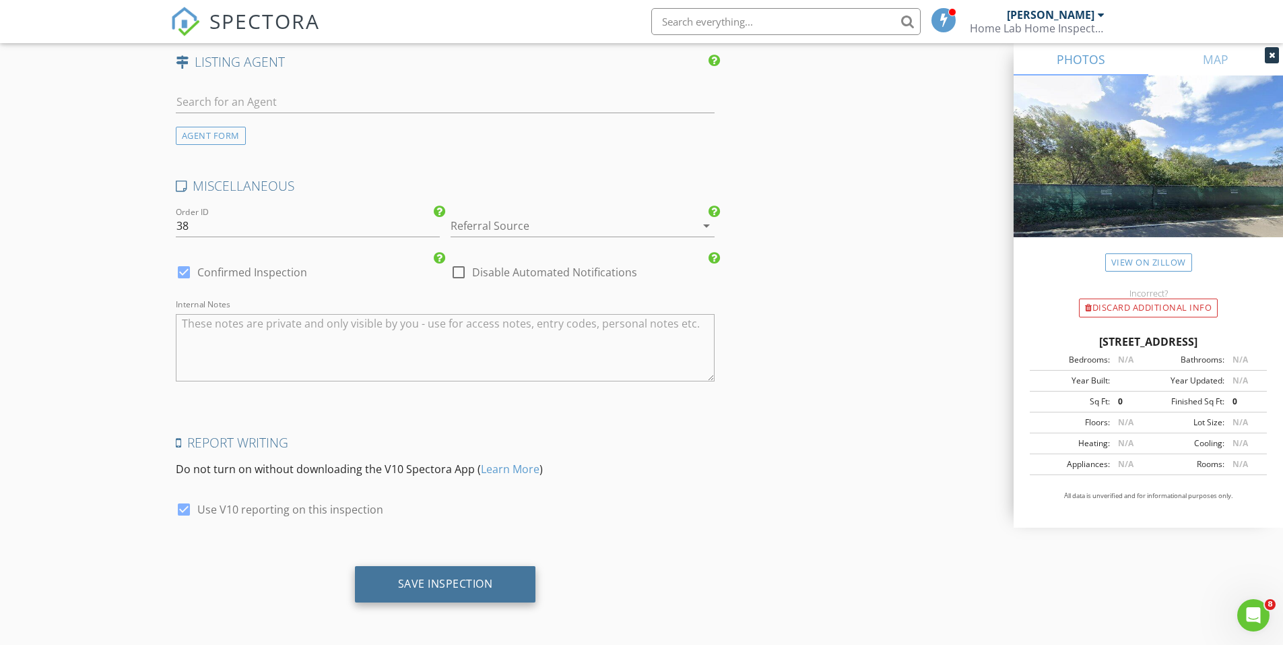
click at [487, 590] on div "Save Inspection" at bounding box center [445, 583] width 95 height 13
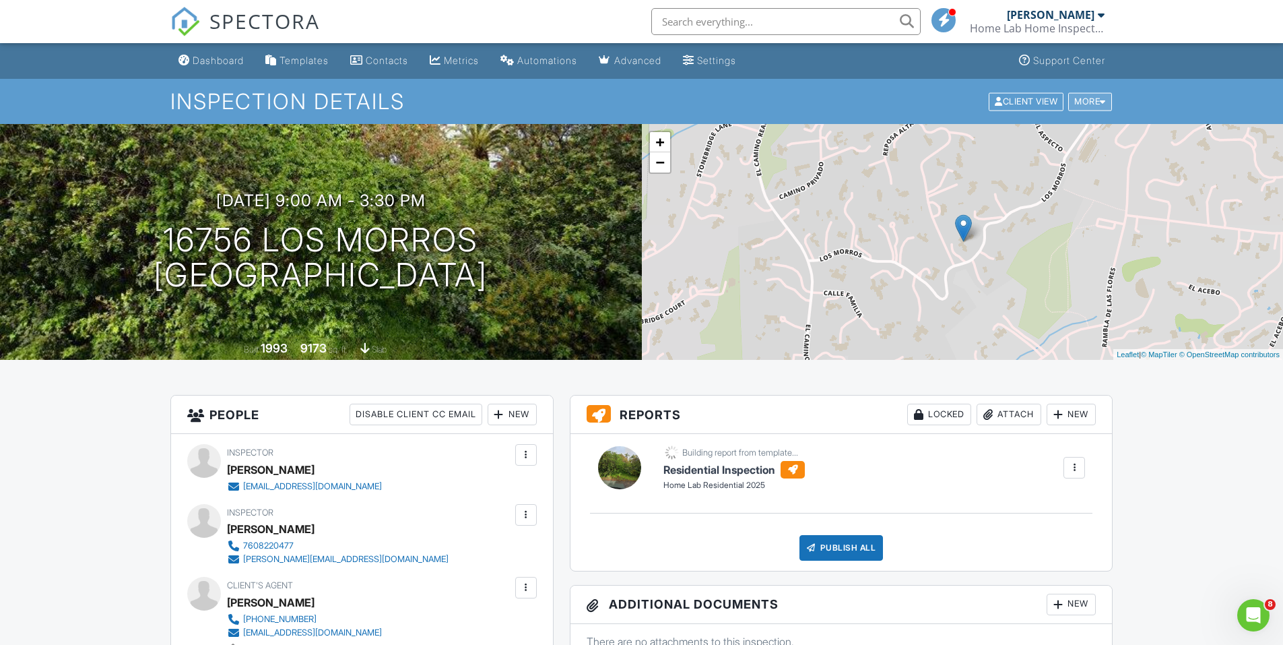
click at [1082, 97] on div "More" at bounding box center [1090, 101] width 44 height 18
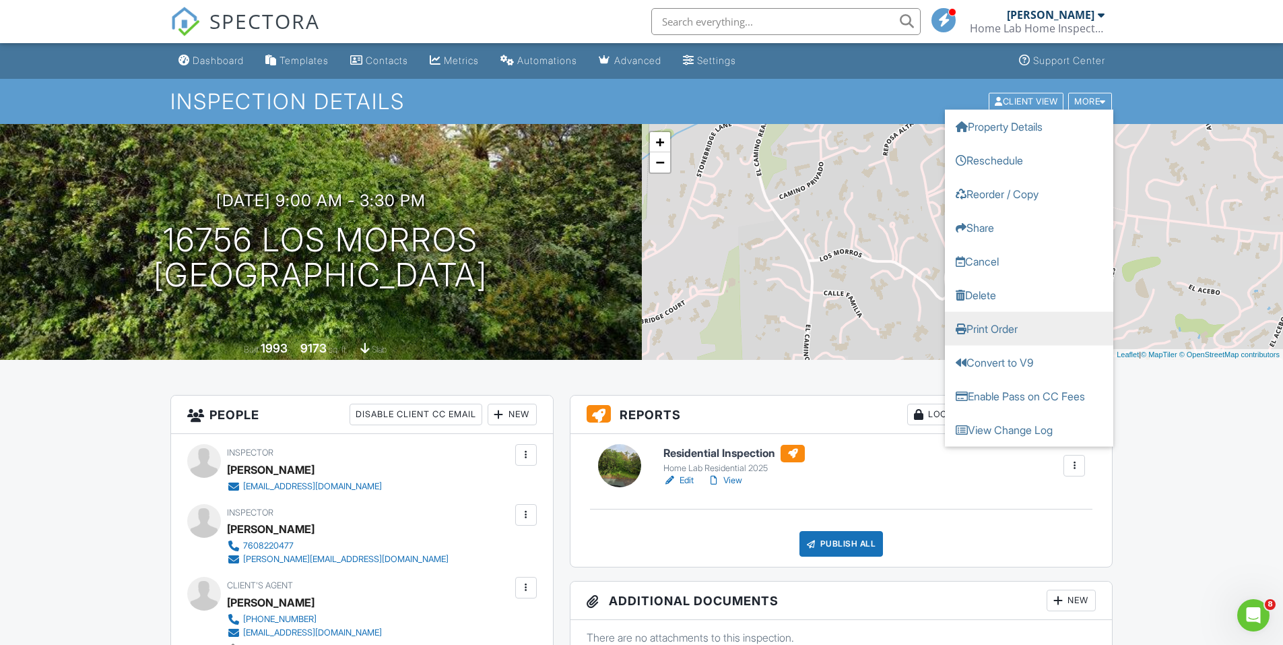
click at [973, 331] on link "Print Order" at bounding box center [1029, 328] width 168 height 34
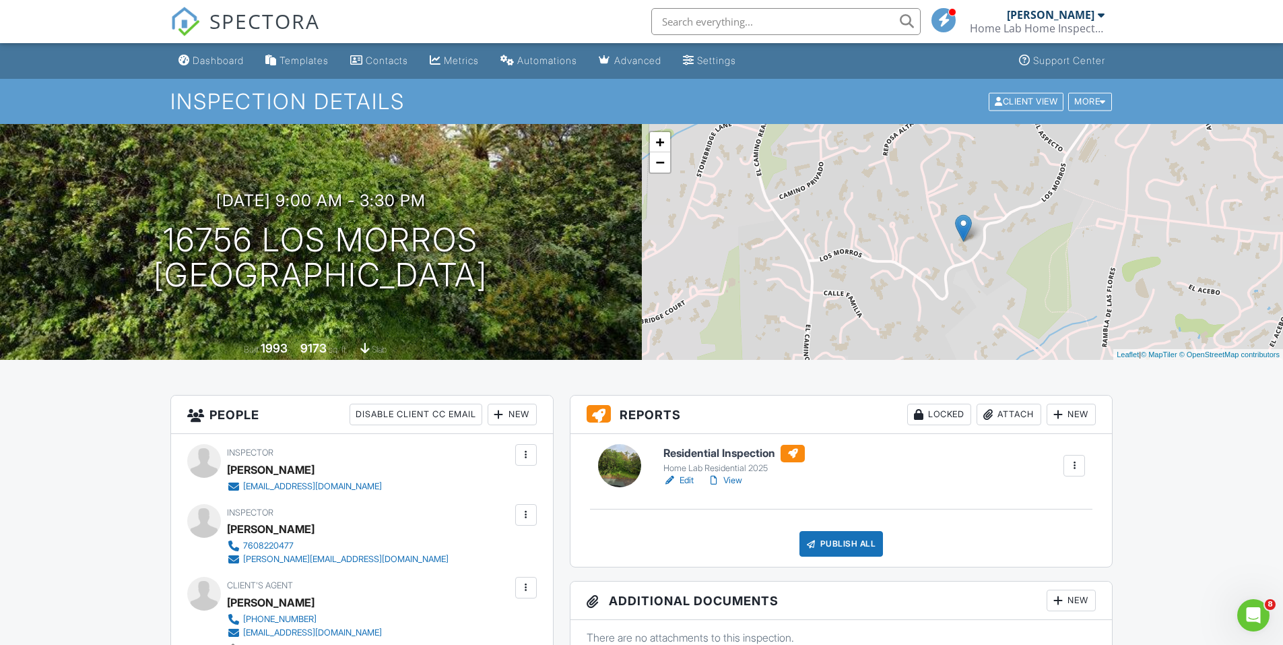
click at [892, 246] on div "+ − Leaflet | © MapTiler © OpenStreetMap contributors" at bounding box center [963, 242] width 642 height 236
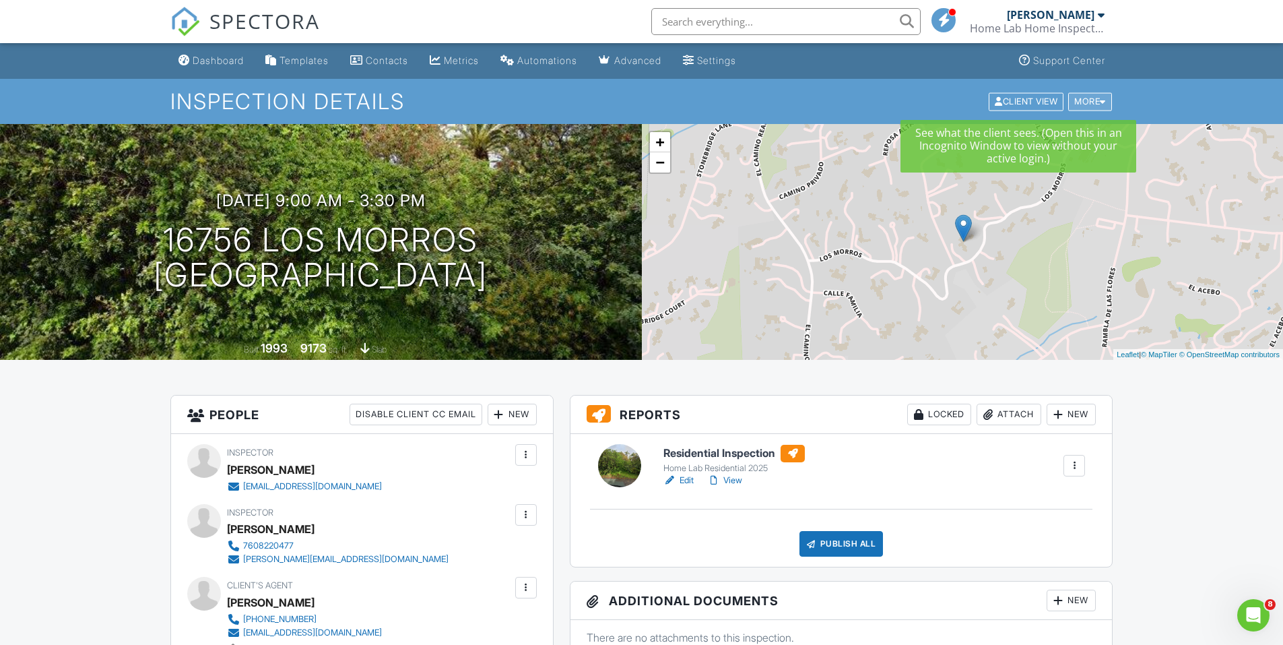
click at [1083, 98] on div "More" at bounding box center [1090, 101] width 44 height 18
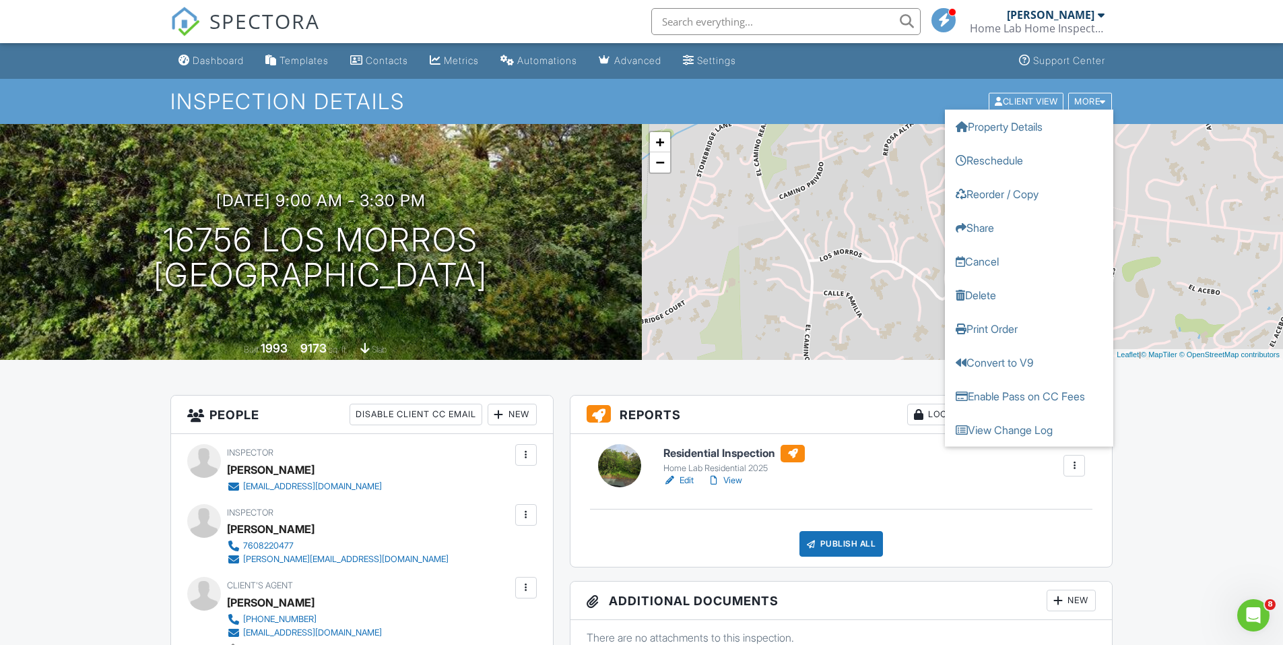
click at [854, 271] on div "+ − Leaflet | © MapTiler © OpenStreetMap contributors" at bounding box center [963, 242] width 642 height 236
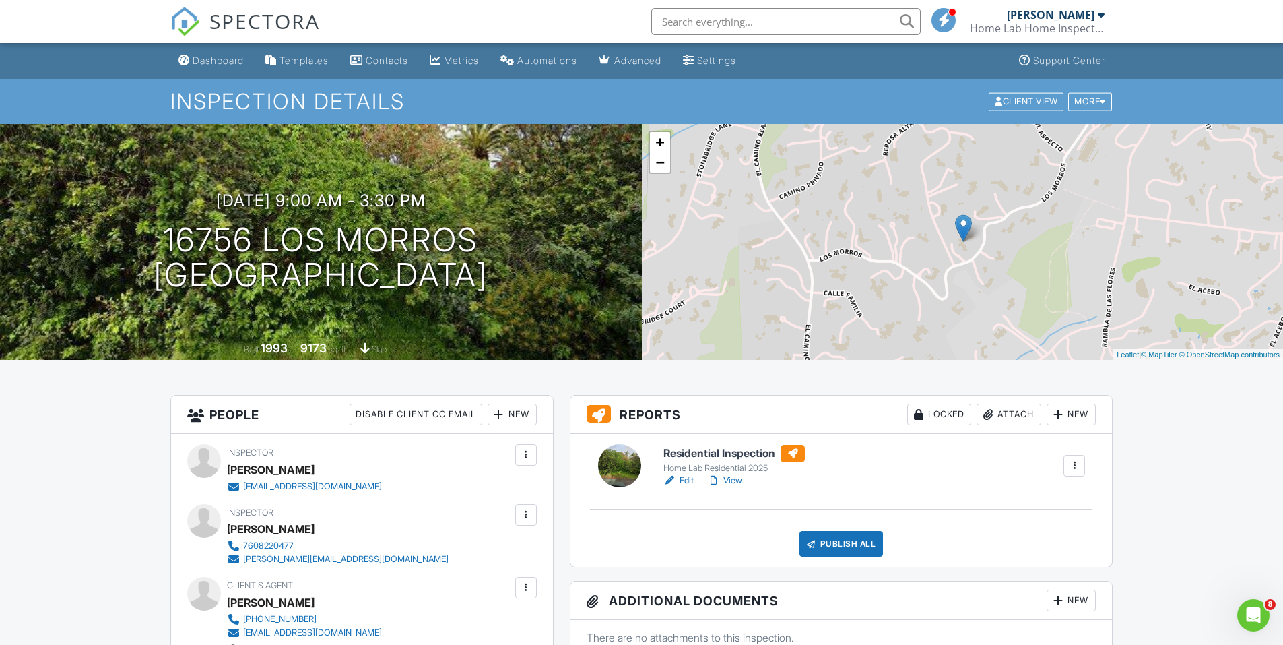
click at [854, 271] on div "+ − Leaflet | © MapTiler © OpenStreetMap contributors" at bounding box center [963, 242] width 642 height 236
click at [857, 272] on div "+ − Leaflet | © MapTiler © OpenStreetMap contributors" at bounding box center [963, 242] width 642 height 236
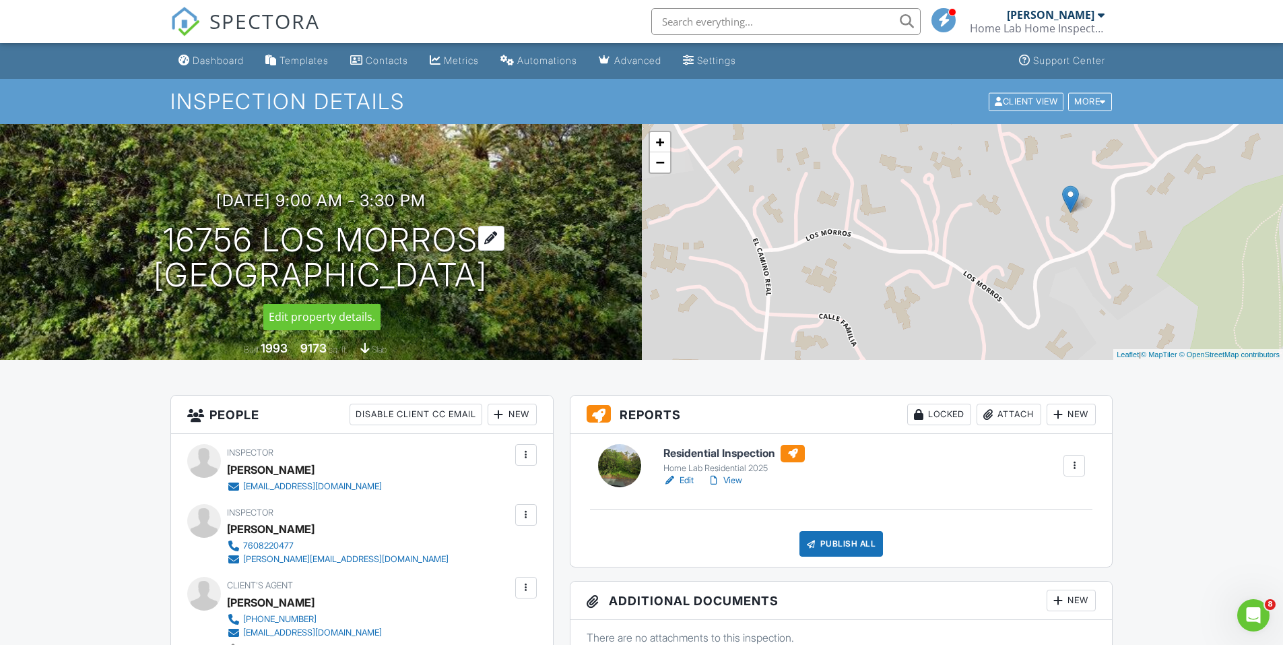
drag, startPoint x: 148, startPoint y: 233, endPoint x: 556, endPoint y: 271, distance: 410.1
click at [488, 271] on h1 "16756 Los Morros Rancho Santa Fe, CA 92067" at bounding box center [321, 257] width 334 height 71
